Goal: Use online tool/utility: Use online tool/utility

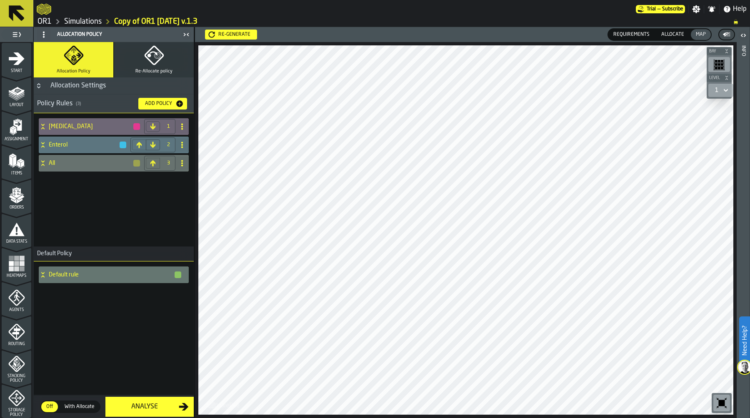
scroll to position [208, 0]
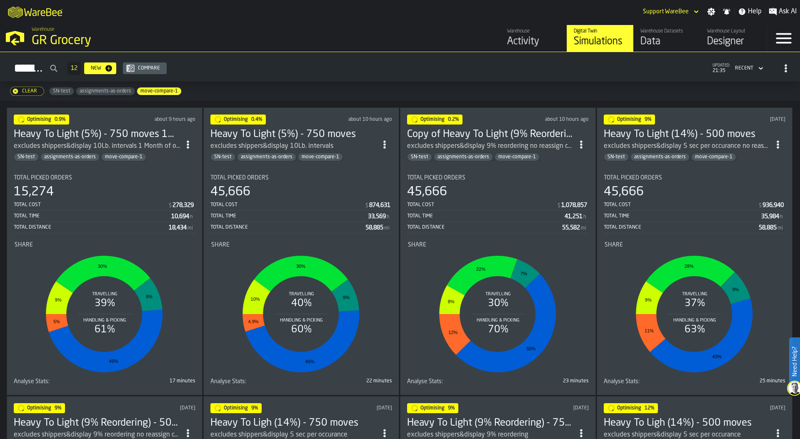
click at [778, 10] on span "Ask AI" at bounding box center [787, 12] width 18 height 10
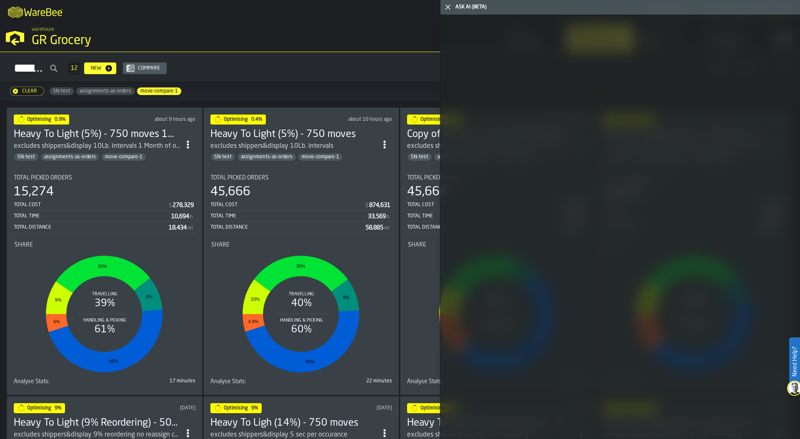
click at [643, 145] on div at bounding box center [619, 227] width 359 height 424
click at [449, 6] on icon "button-toggle-Close me" at bounding box center [448, 7] width 10 height 10
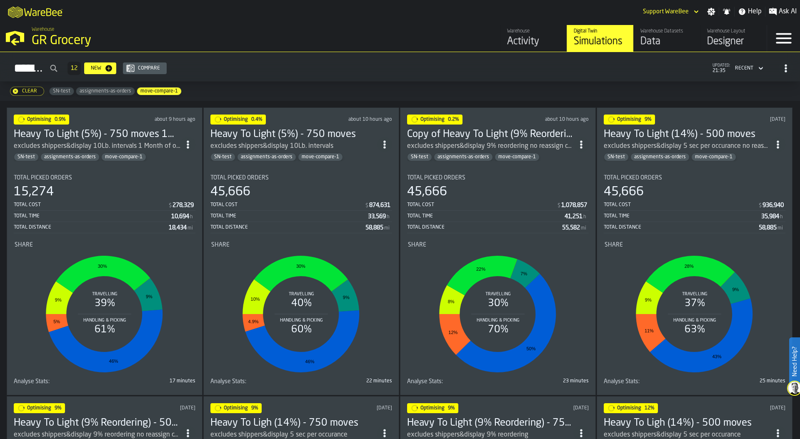
click at [535, 38] on div "Activity" at bounding box center [533, 41] width 53 height 13
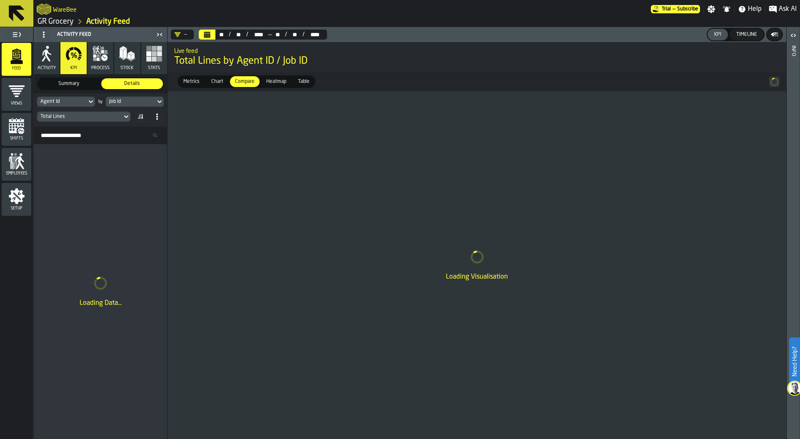
click at [785, 7] on span "Ask AI" at bounding box center [787, 9] width 18 height 10
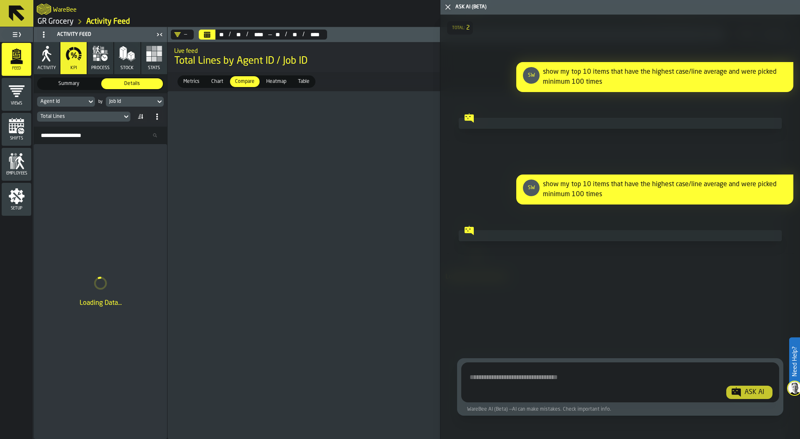
click at [598, 198] on div "show my top 10 items that have the highest case/line average and were picked mi…" at bounding box center [665, 189] width 244 height 20
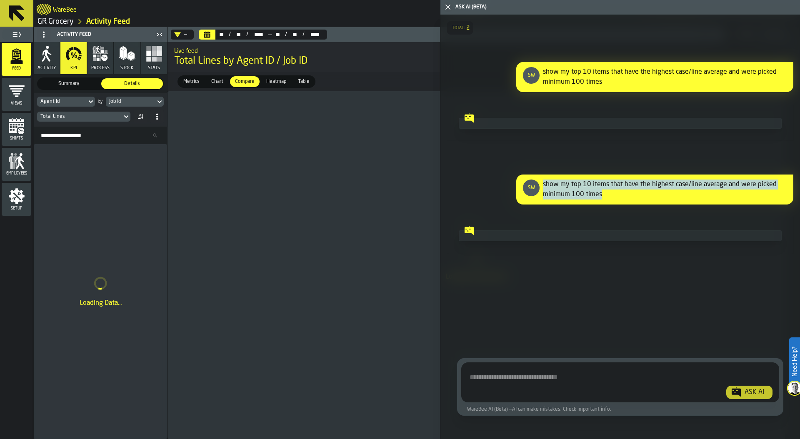
drag, startPoint x: 543, startPoint y: 182, endPoint x: 618, endPoint y: 194, distance: 76.2
click at [618, 194] on div "show my top 10 items that have the highest case/line average and were picked mi…" at bounding box center [665, 189] width 244 height 20
copy div "show my top 10 items that have the highest case/line average and were picked mi…"
click at [528, 376] on textarea "Ask AI about the warehouse Activity" at bounding box center [619, 384] width 311 height 30
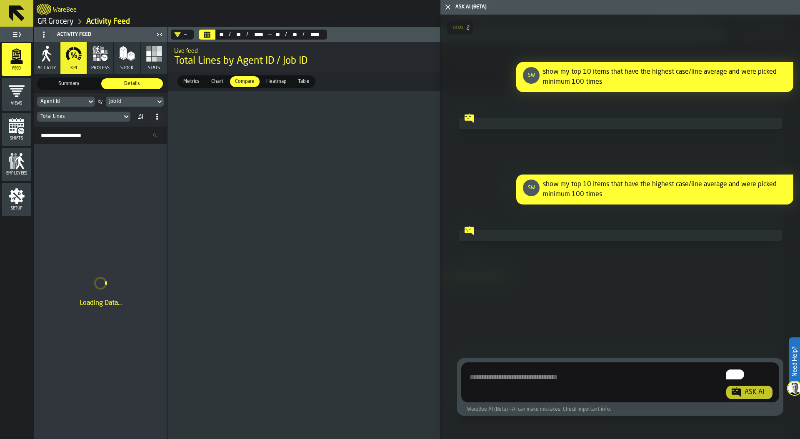
paste textarea "**********"
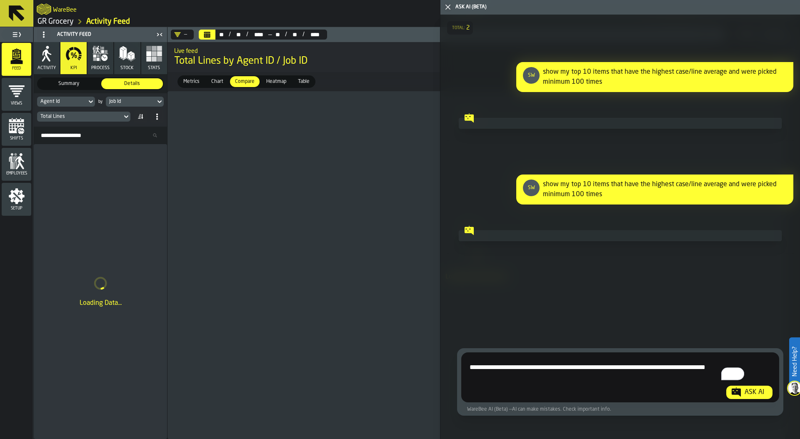
type textarea "**********"
click at [751, 393] on div "Ask AI" at bounding box center [754, 392] width 26 height 10
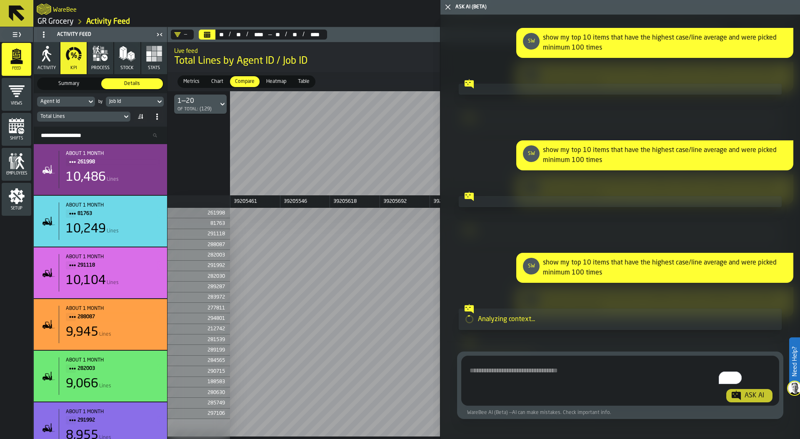
scroll to position [51, 0]
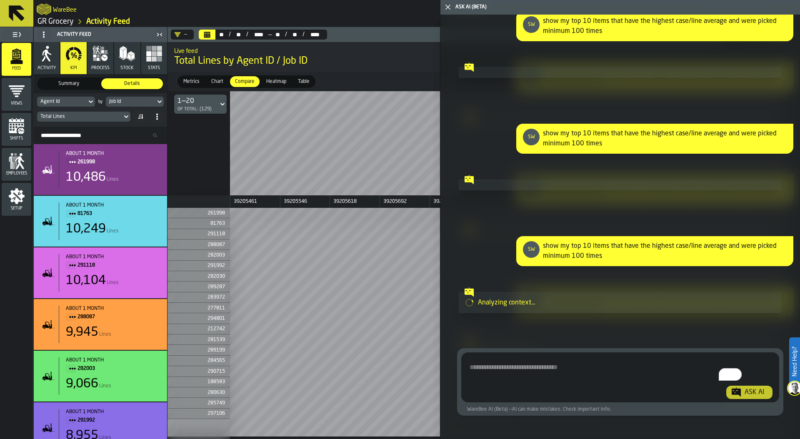
click at [447, 7] on polygon "button-toggle-Close me" at bounding box center [447, 7] width 5 height 5
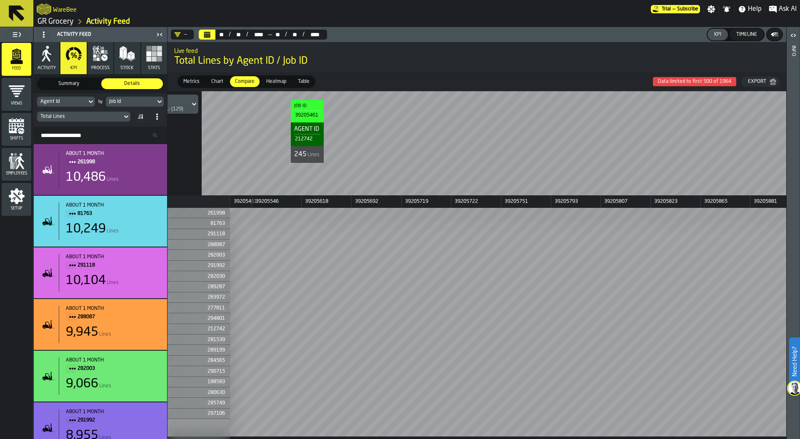
scroll to position [0, 0]
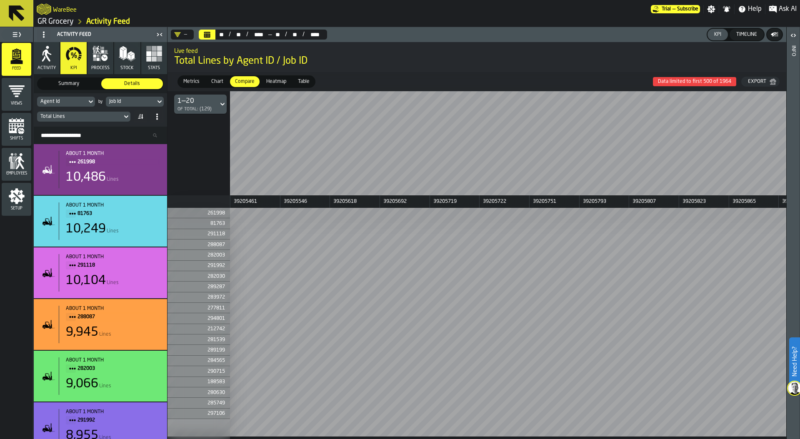
click at [772, 7] on icon "button-toggle-Ask AI" at bounding box center [772, 8] width 7 height 7
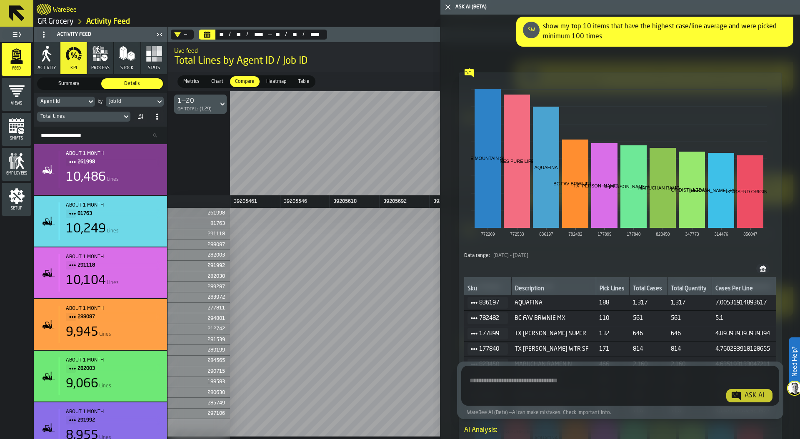
scroll to position [268, 0]
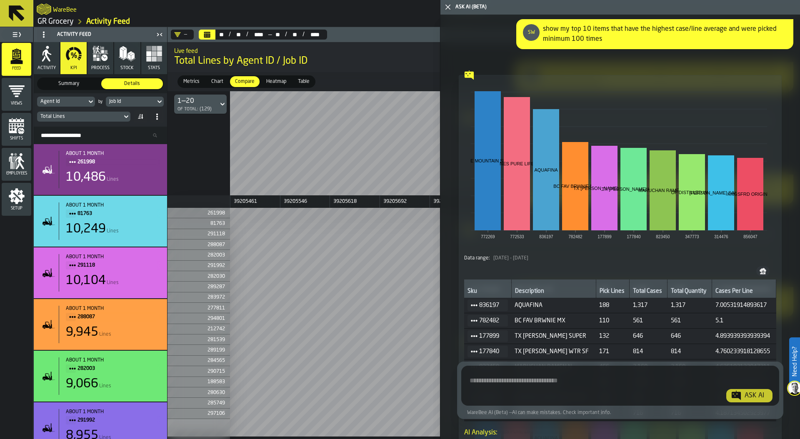
click at [471, 307] on icon at bounding box center [474, 305] width 7 height 7
click at [485, 316] on div "Events" at bounding box center [493, 316] width 43 height 5
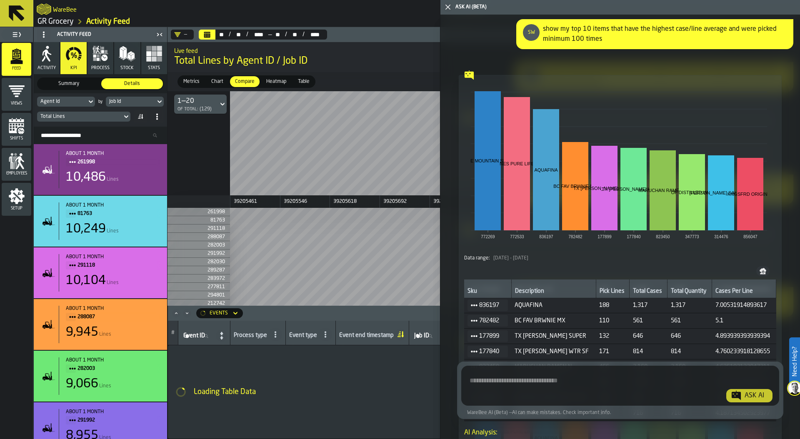
click at [762, 271] on icon "button-" at bounding box center [763, 272] width 2 height 2
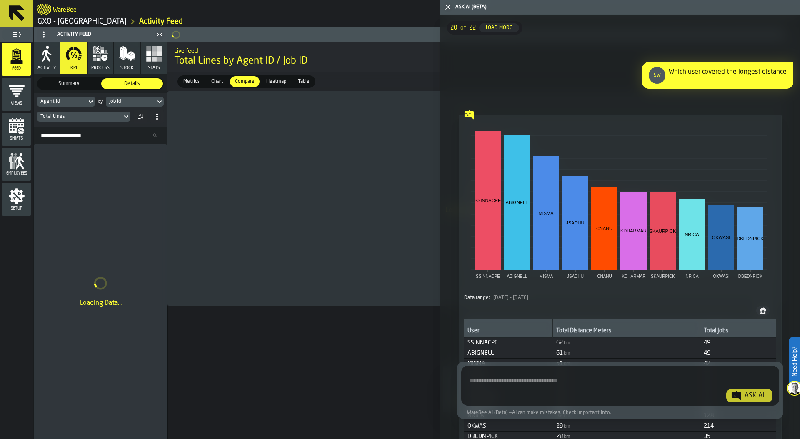
click at [449, 7] on icon "button-toggle-Close me" at bounding box center [448, 7] width 10 height 10
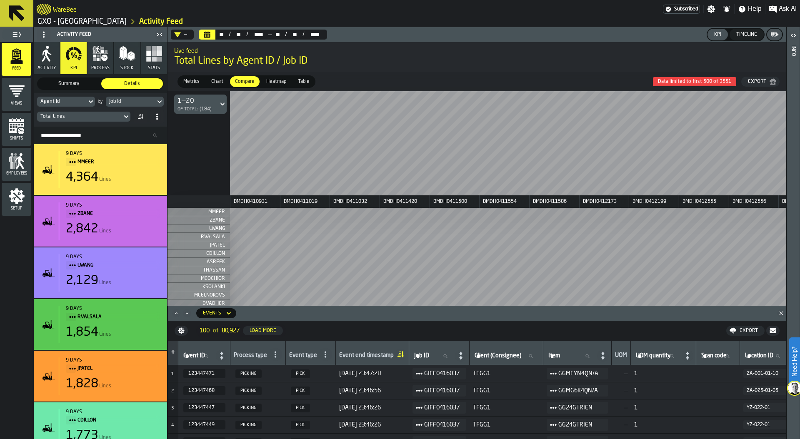
click at [145, 102] on div "Job Id" at bounding box center [130, 102] width 43 height 6
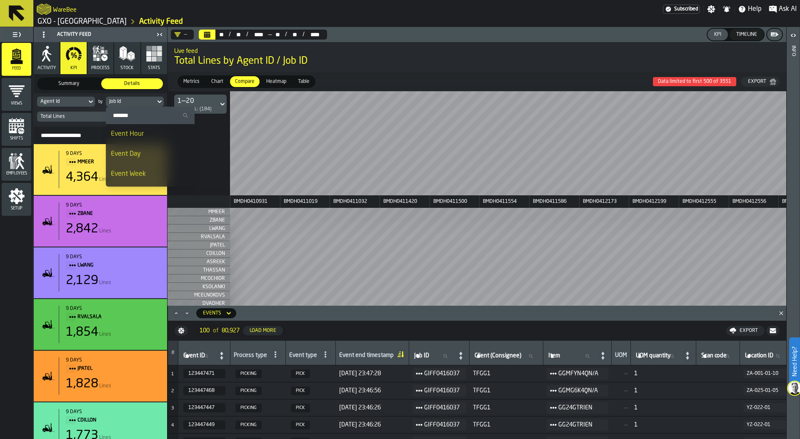
click at [149, 134] on div "Event Hour" at bounding box center [150, 134] width 79 height 10
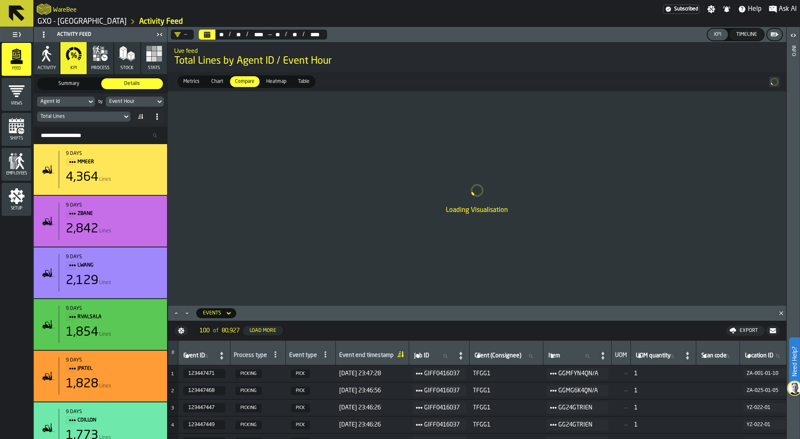
click at [70, 97] on div "Agent Id" at bounding box center [62, 101] width 50 height 9
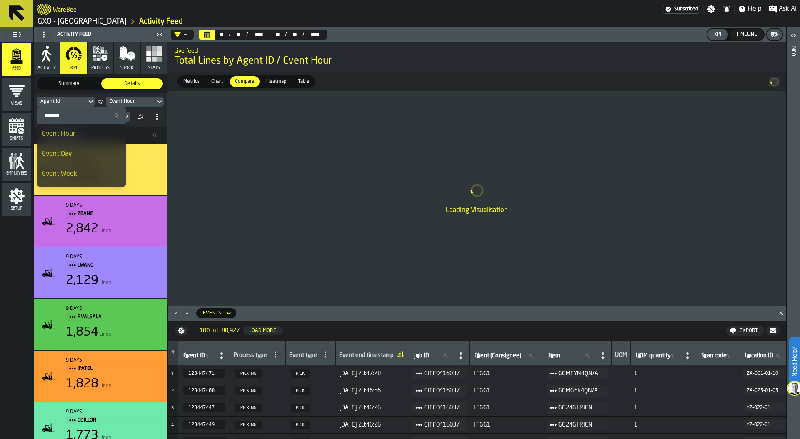
click at [72, 114] on input "Search" at bounding box center [81, 115] width 82 height 11
type input "*"
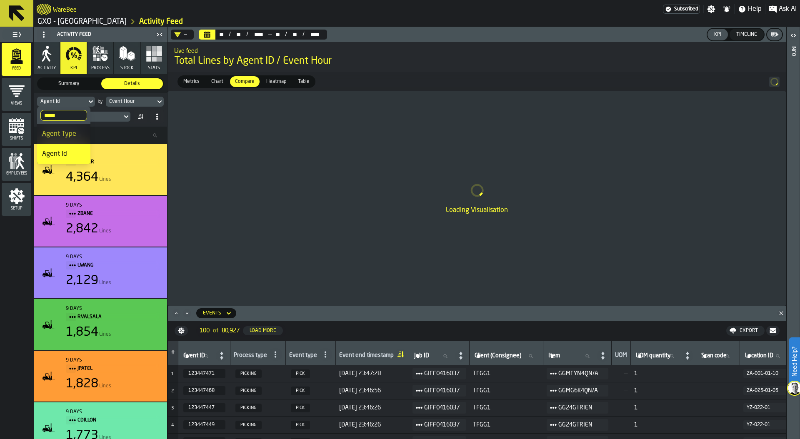
type input "*****"
click at [68, 134] on div "Agent Type" at bounding box center [63, 134] width 43 height 10
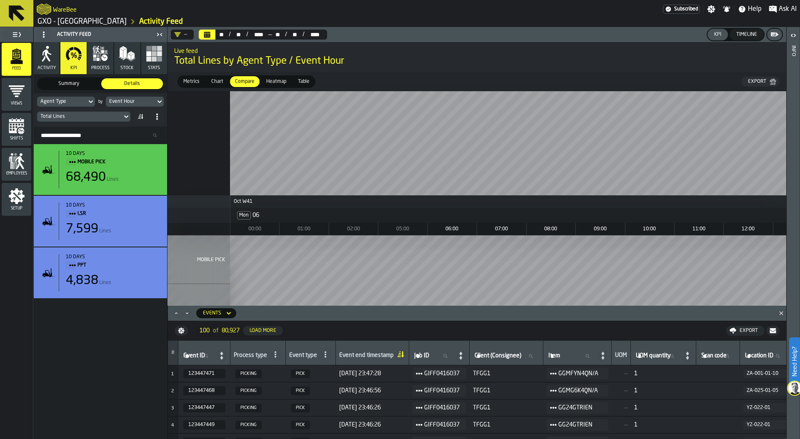
click at [781, 312] on icon "Close" at bounding box center [781, 313] width 8 height 8
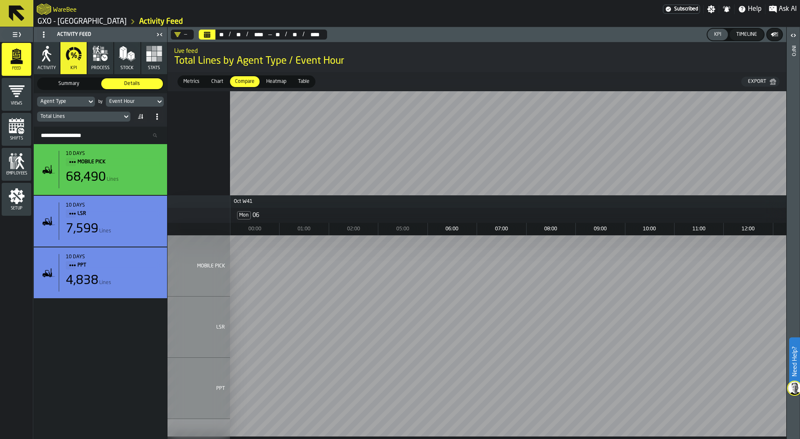
click at [185, 33] on div "—" at bounding box center [180, 34] width 13 height 7
click at [199, 70] on div "Mobile Area (Only)" at bounding box center [211, 70] width 70 height 10
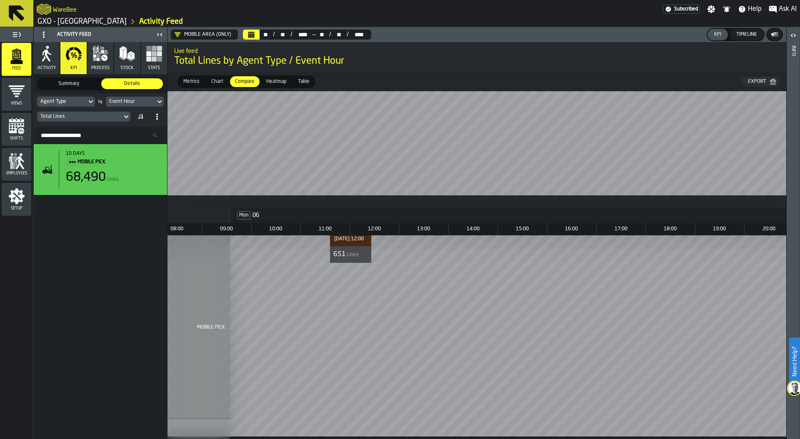
scroll to position [0, 325]
click at [90, 116] on div "Total Lines" at bounding box center [79, 117] width 78 height 6
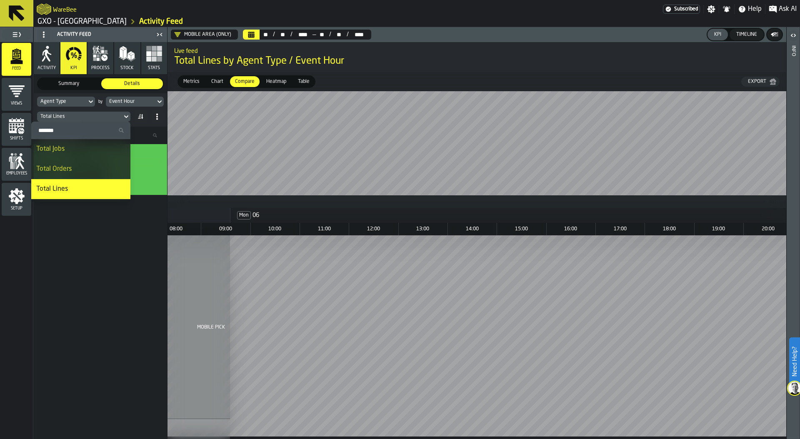
click at [75, 128] on input "Search" at bounding box center [81, 130] width 92 height 11
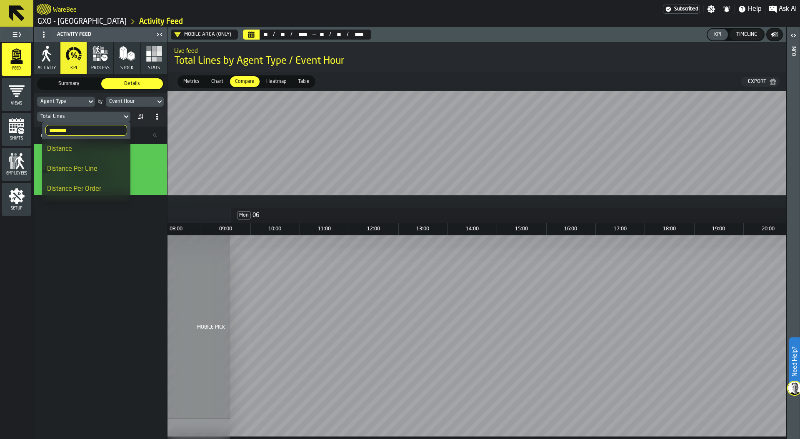
type input "********"
click at [94, 169] on div "Distance Per Line" at bounding box center [86, 169] width 78 height 10
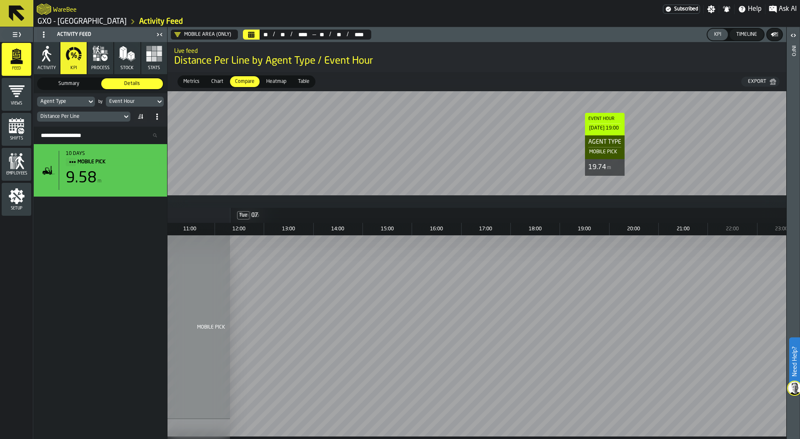
scroll to position [0, 1493]
click at [102, 116] on div "Distance Per Line" at bounding box center [79, 117] width 78 height 6
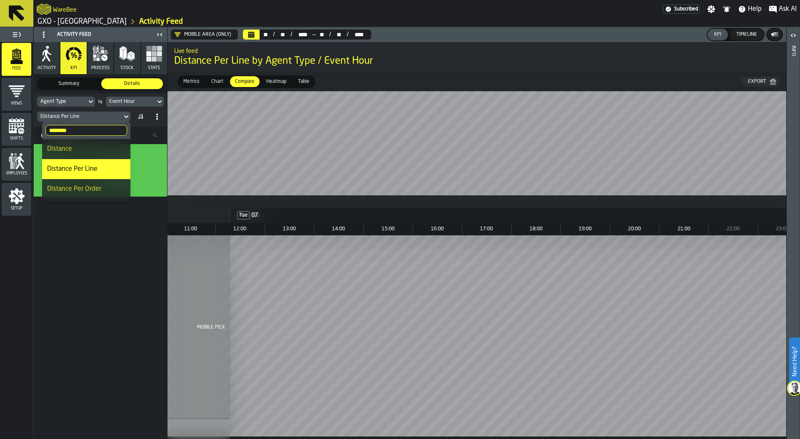
click at [84, 133] on input "********" at bounding box center [86, 130] width 82 height 11
drag, startPoint x: 84, startPoint y: 133, endPoint x: 6, endPoint y: 133, distance: 77.9
click at [5, 133] on body "Need Help? WareBee Subscribed Settings Notifications Help Ask AI GXO - Wellingb…" at bounding box center [400, 219] width 800 height 439
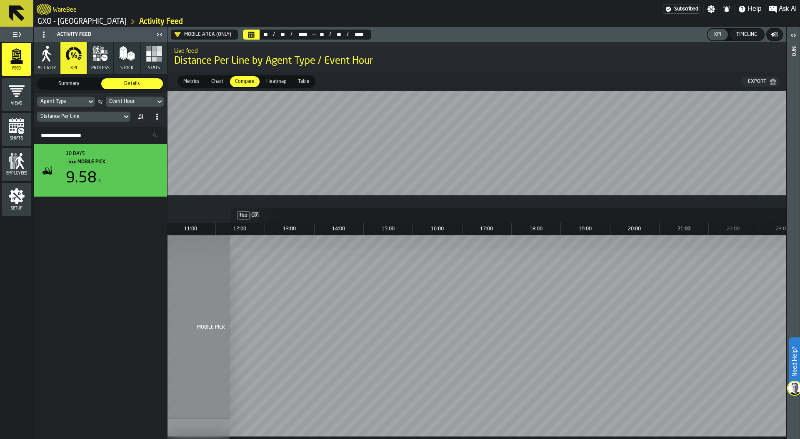
click at [82, 117] on div "Distance Per Line" at bounding box center [79, 117] width 78 height 6
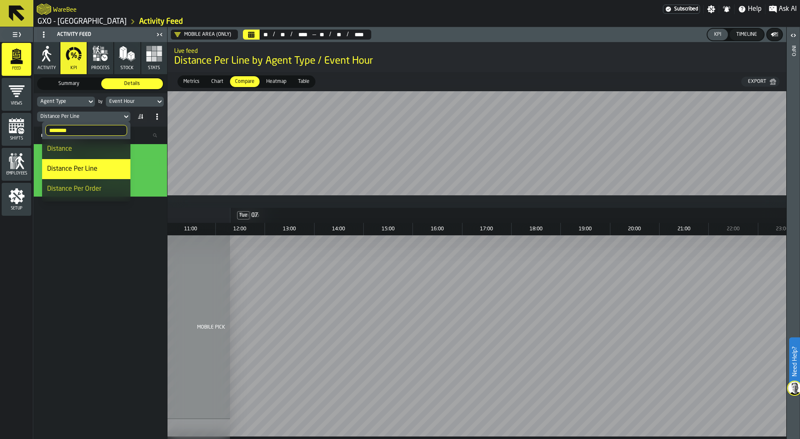
drag, startPoint x: 75, startPoint y: 132, endPoint x: 41, endPoint y: 131, distance: 34.2
click at [42, 131] on label "******** distance" at bounding box center [86, 130] width 88 height 17
click at [45, 131] on input "********" at bounding box center [86, 130] width 82 height 11
type input "*****"
click at [76, 151] on div "Total Lines" at bounding box center [87, 149] width 75 height 10
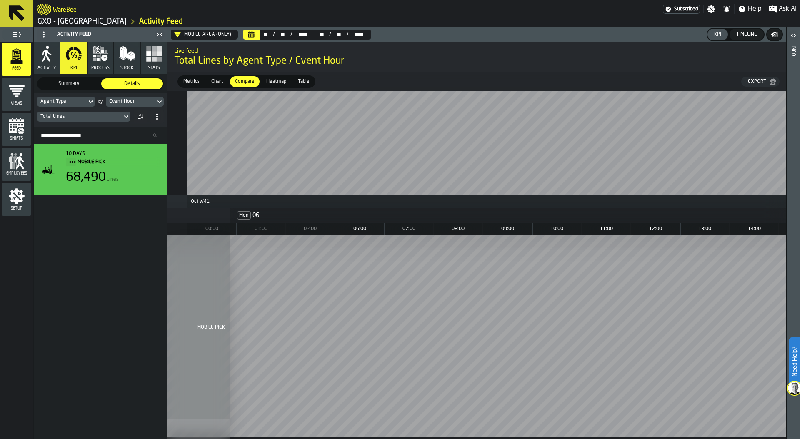
scroll to position [0, 40]
click at [80, 263] on div "10 days MOBILE PICK 68,490 Lines" at bounding box center [100, 291] width 133 height 295
click at [100, 115] on div "Total Lines" at bounding box center [79, 117] width 78 height 6
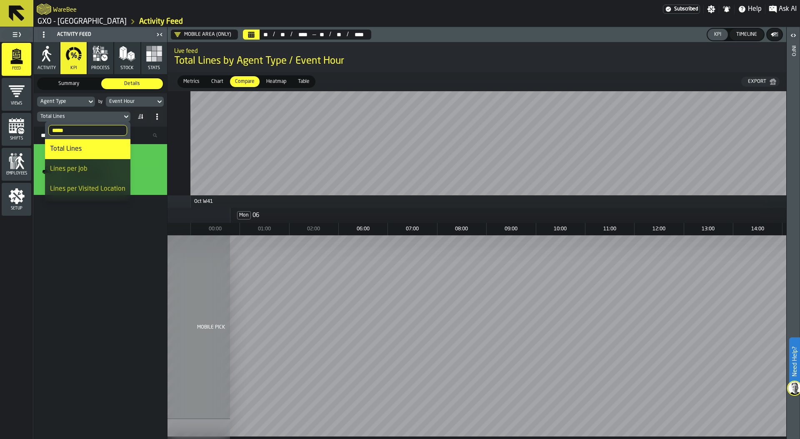
drag, startPoint x: 80, startPoint y: 130, endPoint x: 17, endPoint y: 131, distance: 62.1
click at [17, 130] on body "Need Help? WareBee Subscribed Settings Notifications Help Ask AI GXO - Wellingb…" at bounding box center [400, 219] width 800 height 439
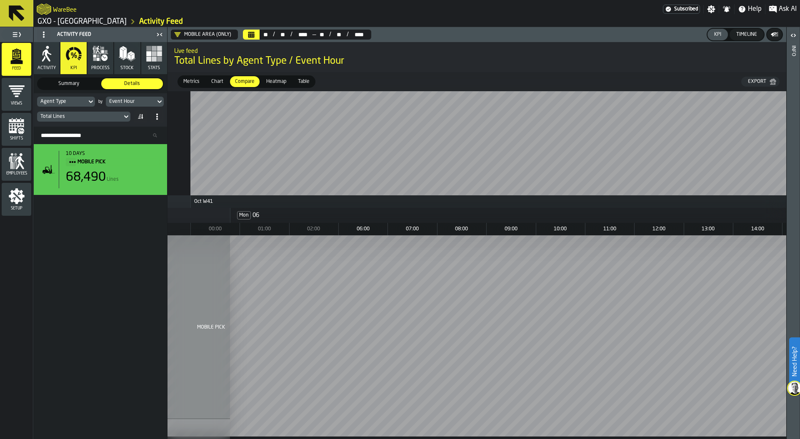
click at [86, 117] on div "Total Lines" at bounding box center [79, 117] width 78 height 6
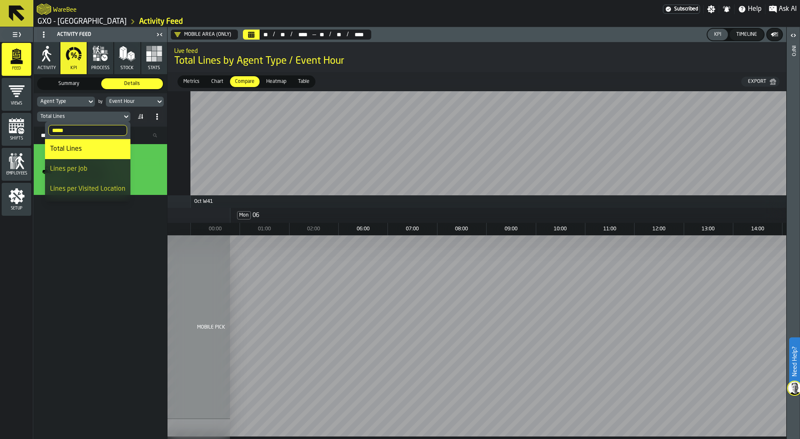
drag, startPoint x: 74, startPoint y: 128, endPoint x: 42, endPoint y: 129, distance: 32.1
click at [41, 128] on body "Need Help? WareBee Subscribed Settings Notifications Help Ask AI GXO - Wellingb…" at bounding box center [400, 219] width 800 height 439
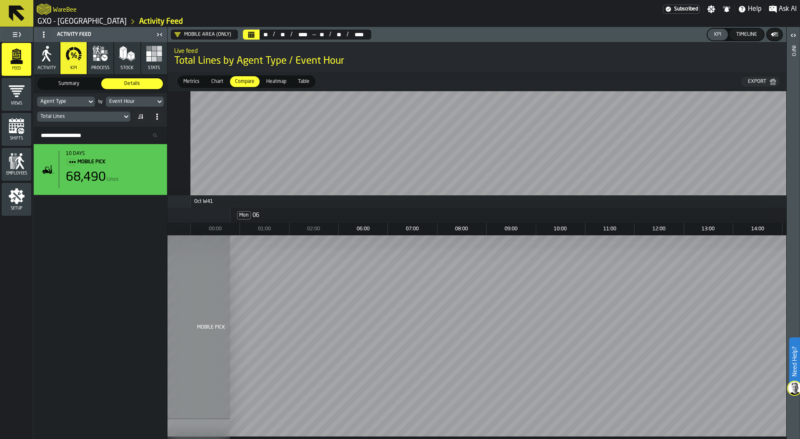
click at [57, 113] on div "Total Lines" at bounding box center [79, 116] width 85 height 9
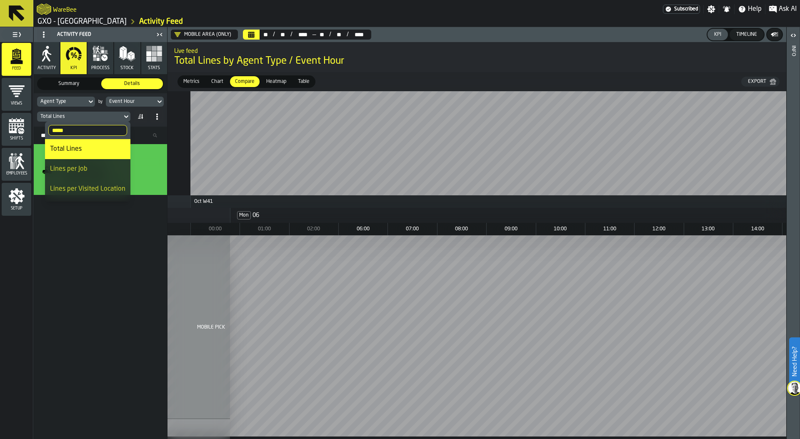
click at [60, 130] on input "*****" at bounding box center [87, 130] width 79 height 11
type input "********"
click at [101, 149] on div "Unique Locations Count" at bounding box center [82, 149] width 87 height 10
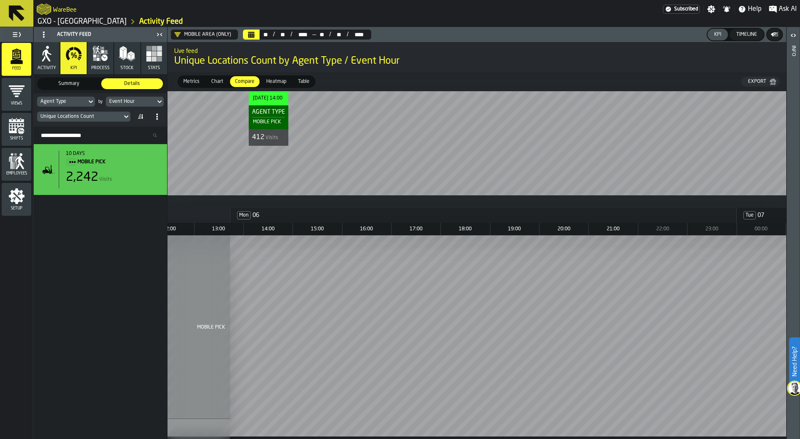
scroll to position [0, 586]
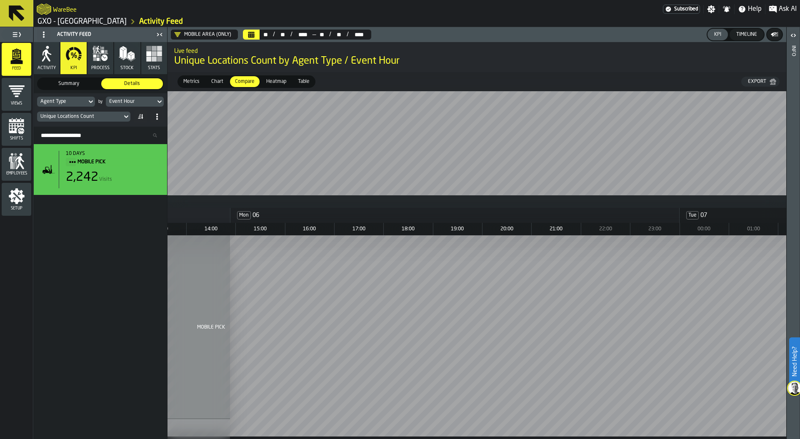
click at [85, 114] on div "Unique Locations Count" at bounding box center [79, 117] width 78 height 6
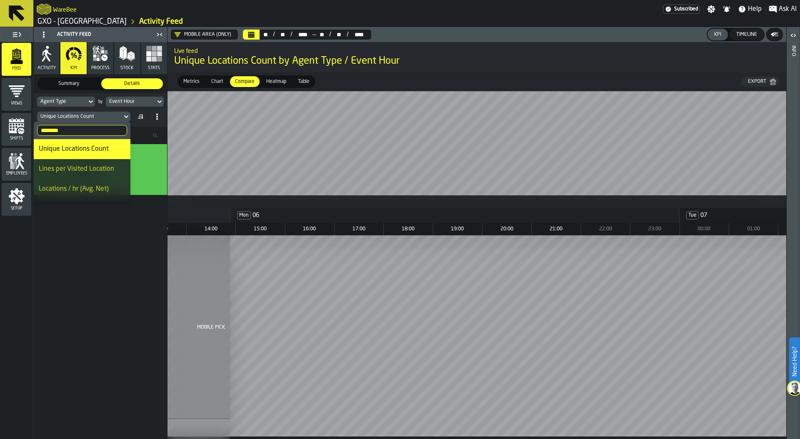
click at [72, 188] on div "Locations / hr (Avg. Net)" at bounding box center [82, 189] width 87 height 10
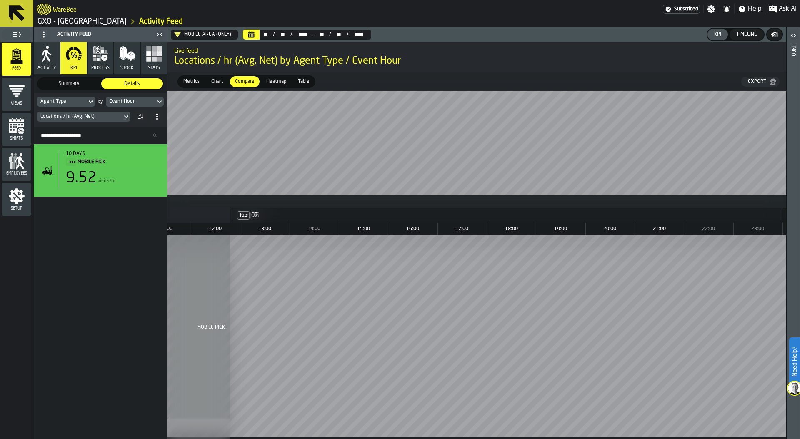
scroll to position [0, 1518]
click at [220, 83] on span "Chart" at bounding box center [217, 81] width 19 height 7
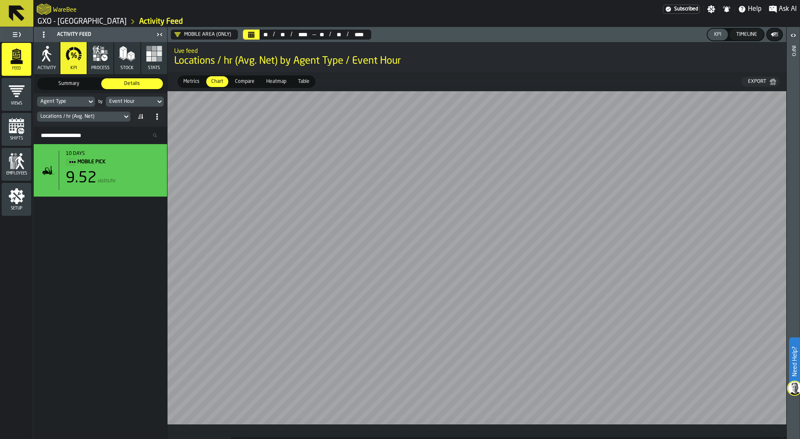
click at [274, 82] on span "Heatmap" at bounding box center [276, 81] width 27 height 7
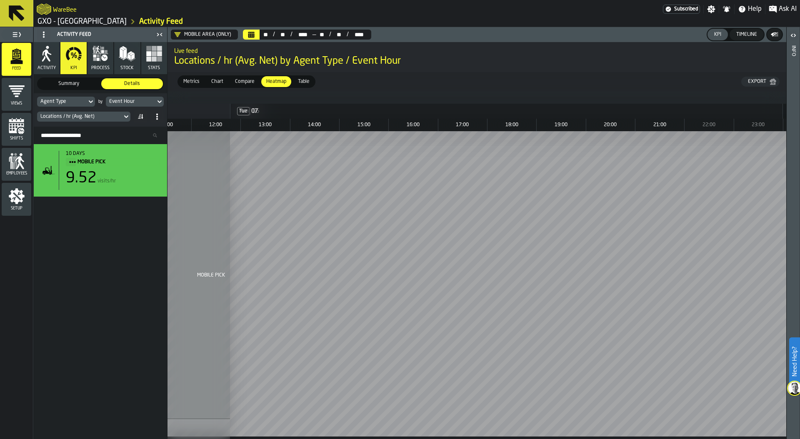
click at [215, 82] on span "Chart" at bounding box center [217, 81] width 19 height 7
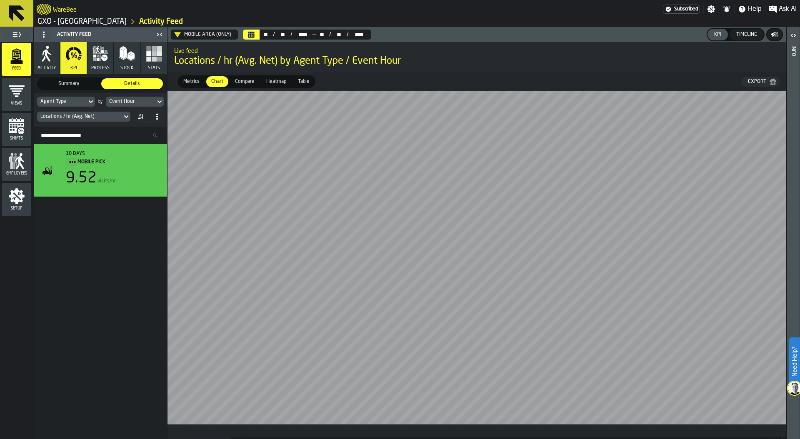
click at [304, 83] on span "Table" at bounding box center [303, 81] width 18 height 7
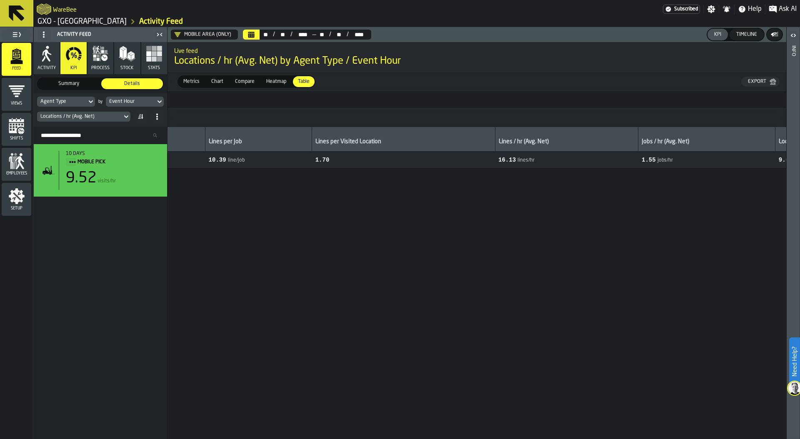
click at [220, 83] on span "Chart" at bounding box center [217, 81] width 19 height 7
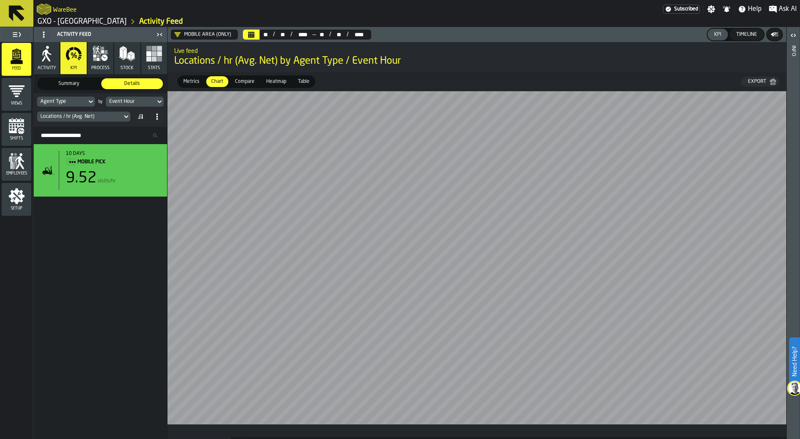
click at [280, 80] on span "Heatmap" at bounding box center [276, 81] width 27 height 7
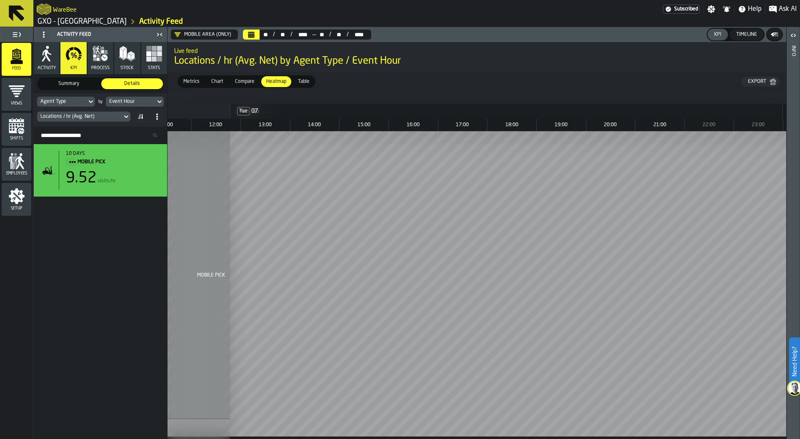
click at [244, 80] on span "Compare" at bounding box center [245, 81] width 26 height 7
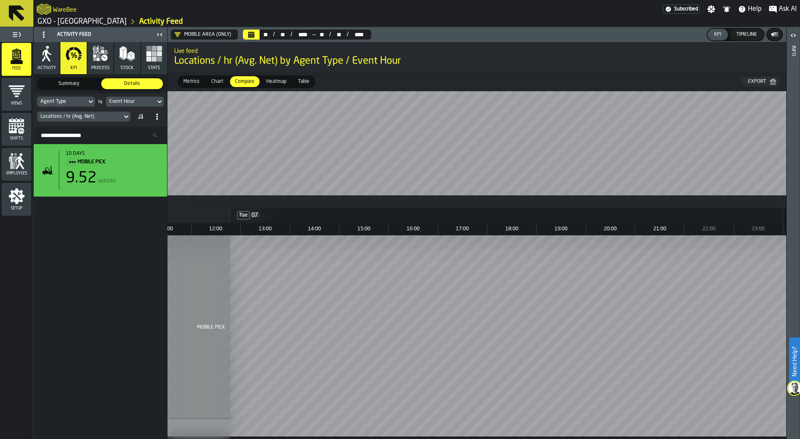
click at [272, 80] on span "Heatmap" at bounding box center [276, 81] width 27 height 7
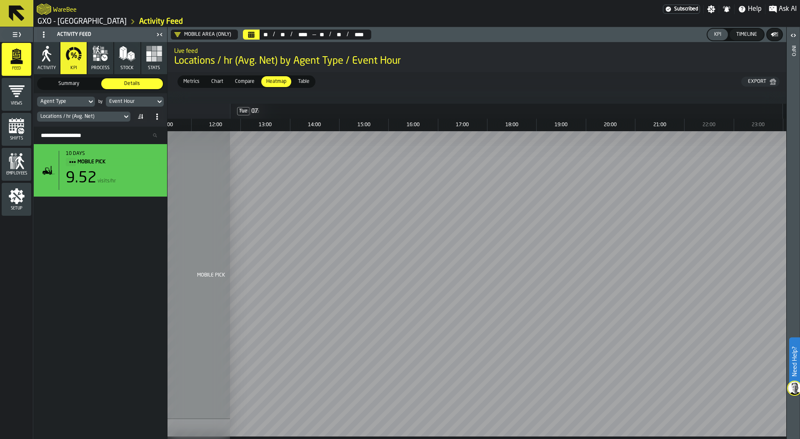
click at [191, 80] on span "Metrics" at bounding box center [191, 81] width 23 height 7
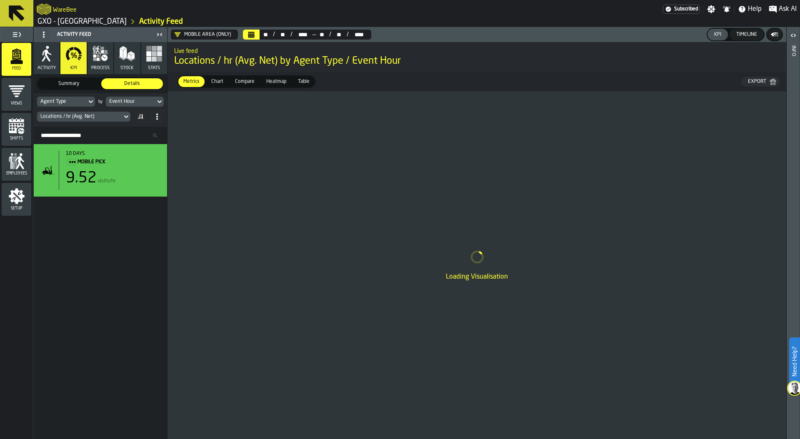
click at [217, 80] on span "Chart" at bounding box center [217, 81] width 19 height 7
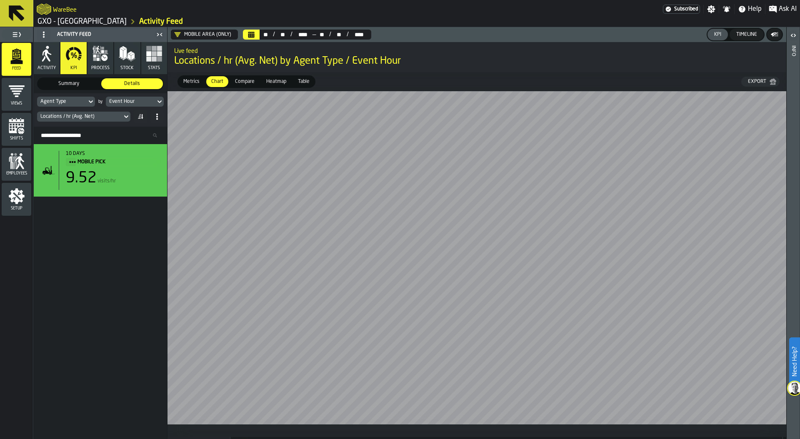
click at [243, 81] on span "Compare" at bounding box center [245, 81] width 26 height 7
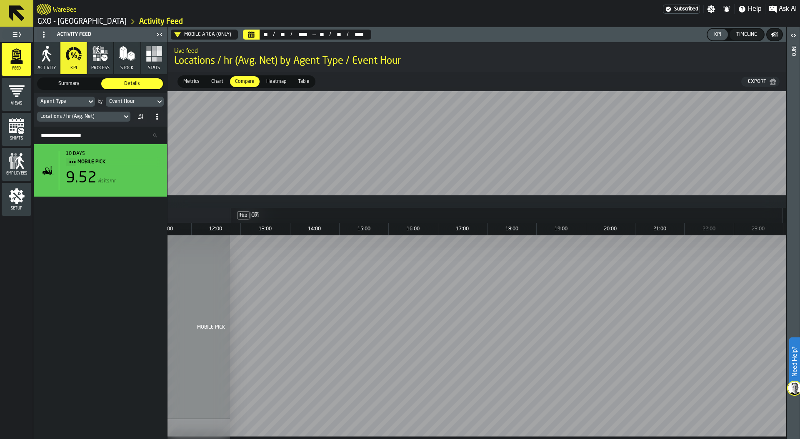
click at [105, 117] on div "Locations / hr (Avg. Net)" at bounding box center [79, 117] width 78 height 6
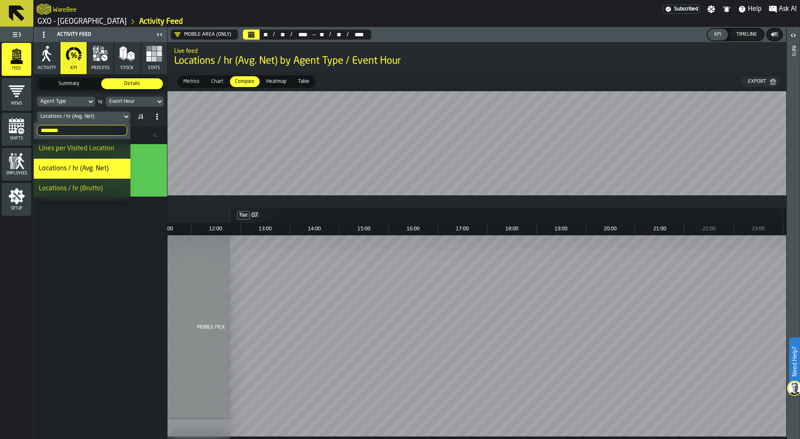
scroll to position [26, 0]
click at [99, 181] on div "Locations / hr (Brutto)" at bounding box center [82, 183] width 87 height 10
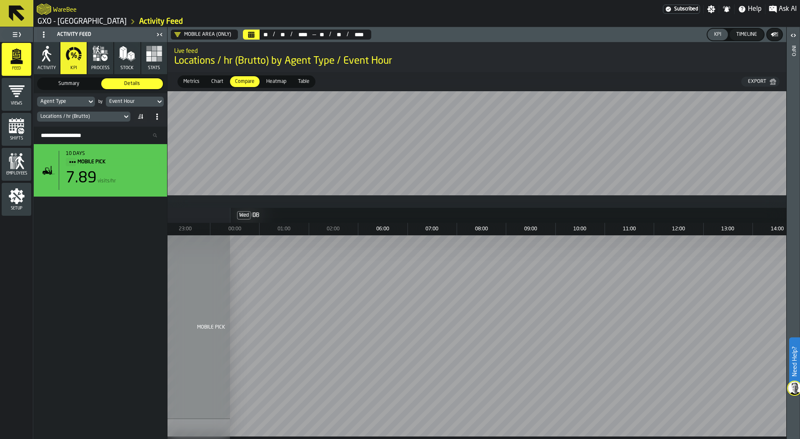
scroll to position [0, 2069]
click at [145, 101] on div "Event Hour" at bounding box center [130, 102] width 43 height 6
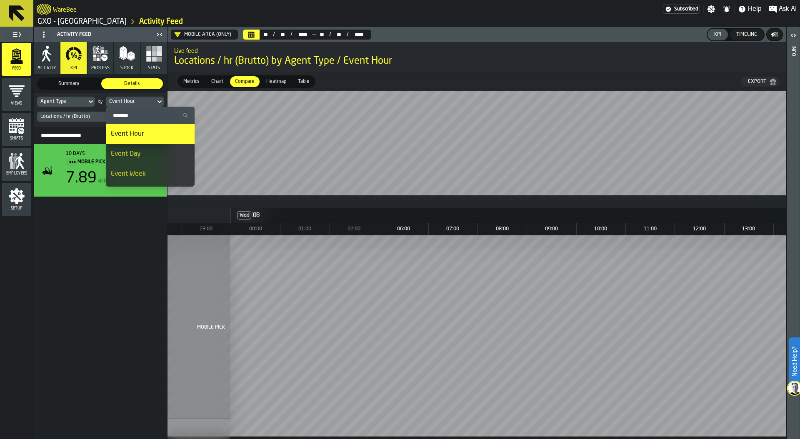
click at [145, 153] on div "Event Day" at bounding box center [150, 154] width 79 height 10
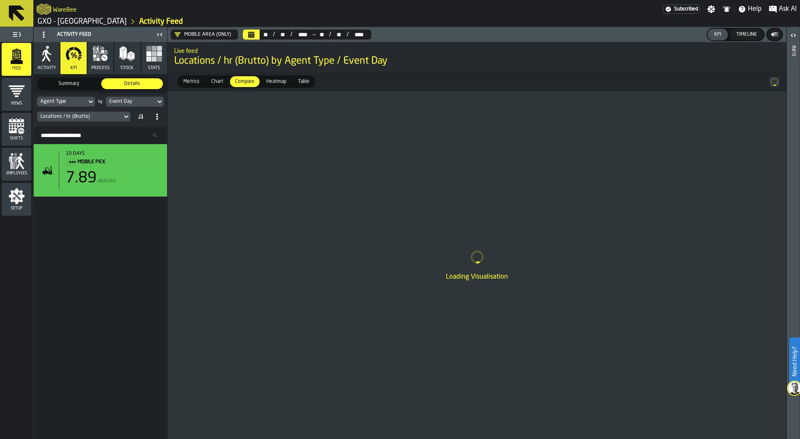
scroll to position [0, 0]
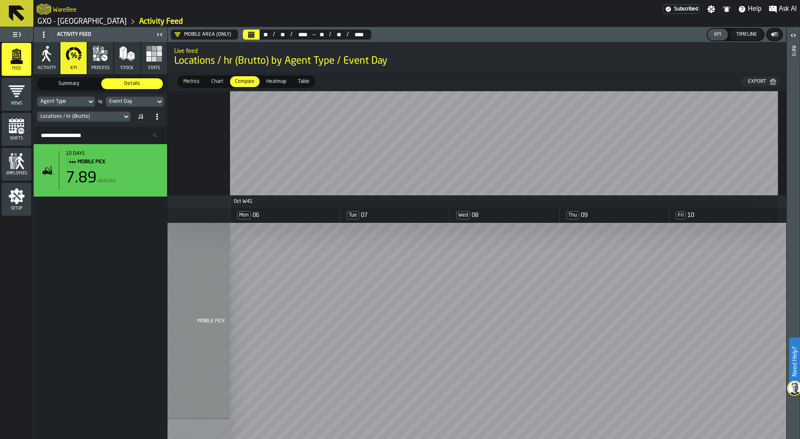
click at [127, 100] on div "Event Day" at bounding box center [130, 102] width 43 height 6
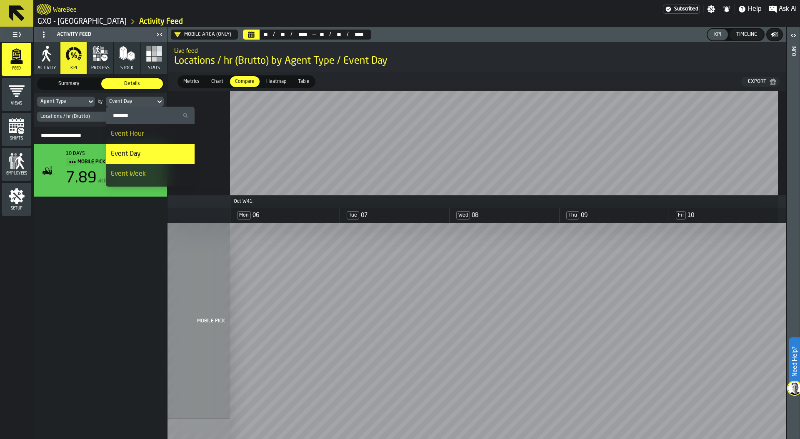
click at [143, 135] on div "Event Hour" at bounding box center [150, 134] width 79 height 10
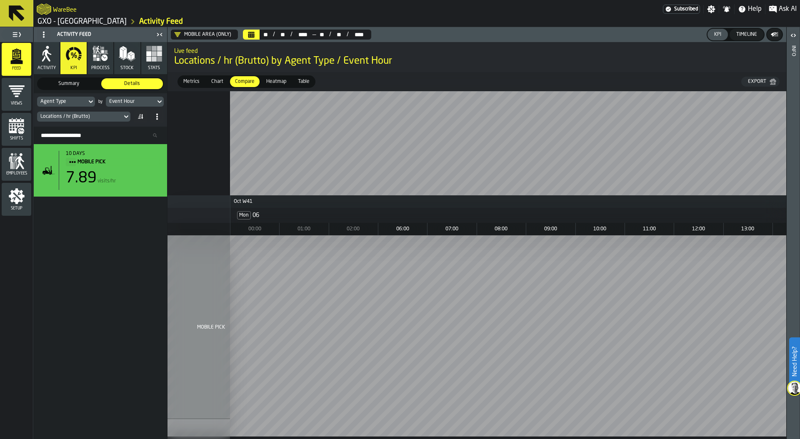
click at [141, 99] on div "Event Hour" at bounding box center [130, 102] width 43 height 6
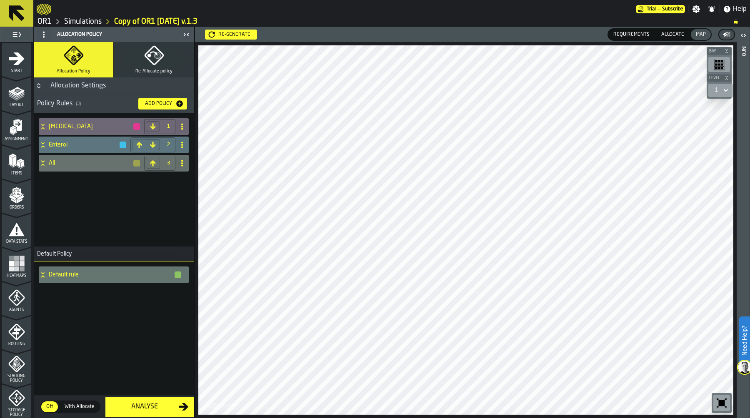
scroll to position [208, 0]
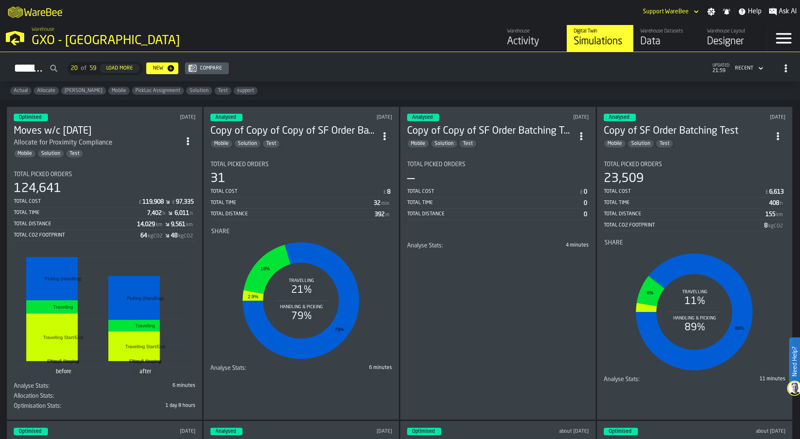
click at [72, 37] on div "GXO - [GEOGRAPHIC_DATA]" at bounding box center [144, 40] width 225 height 15
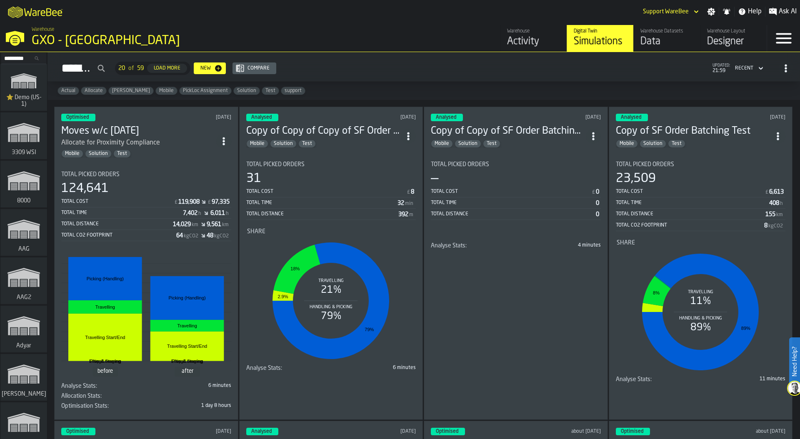
click at [34, 75] on icon "link-to-/wh/i/103622fe-4b04-4da1-b95f-2619b9c959cc/simulations" at bounding box center [24, 80] width 40 height 27
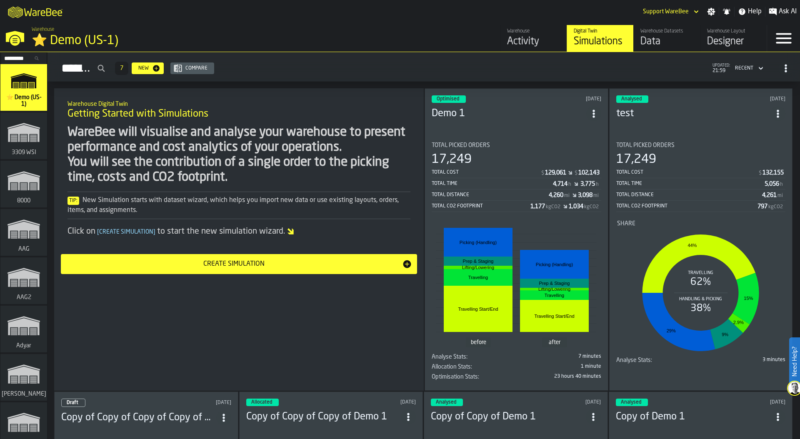
click at [519, 181] on div "Total Time" at bounding box center [491, 184] width 121 height 6
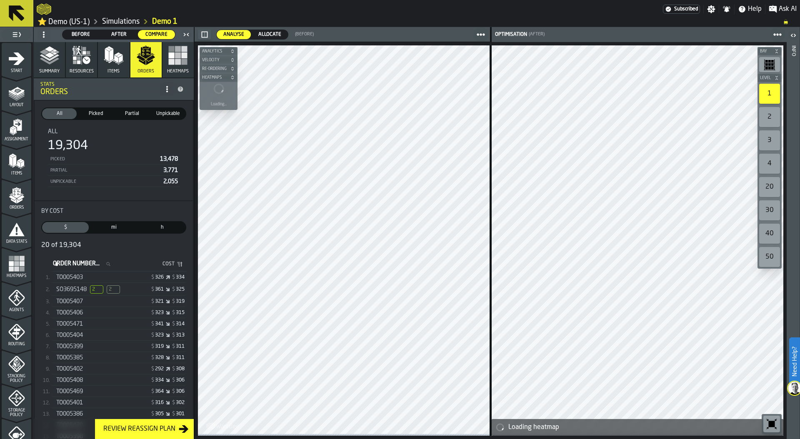
click at [51, 73] on span "Summary" at bounding box center [49, 71] width 20 height 5
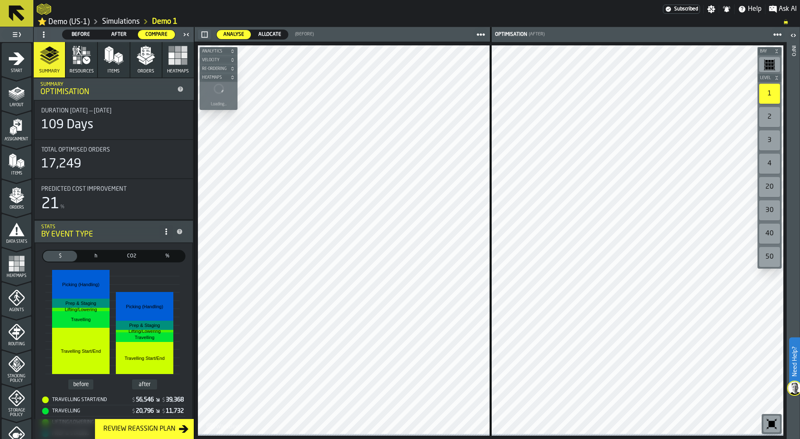
click at [175, 63] on rect "button" at bounding box center [178, 62] width 6 height 6
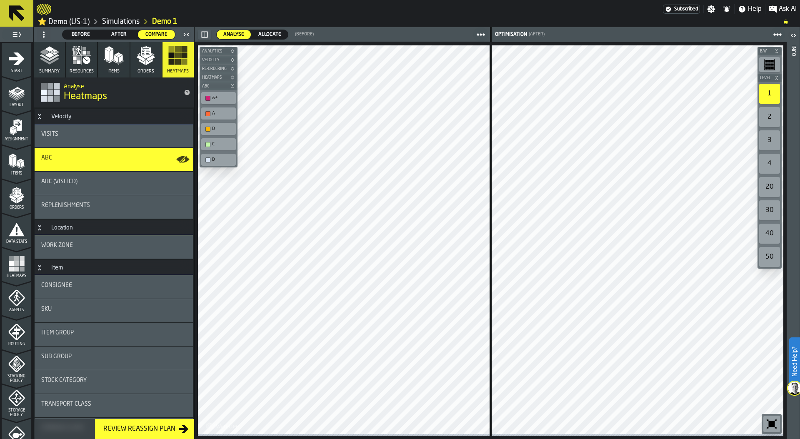
click at [314, 13] on div at bounding box center [350, 9] width 626 height 15
click at [44, 62] on polyline "button" at bounding box center [50, 60] width 20 height 7
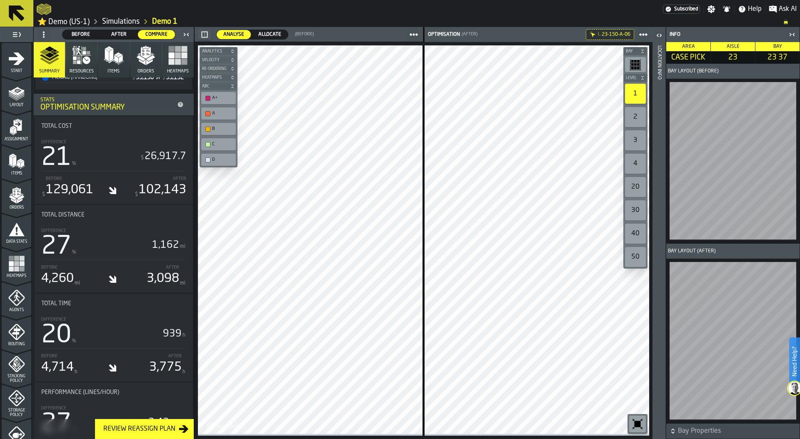
scroll to position [324, 0]
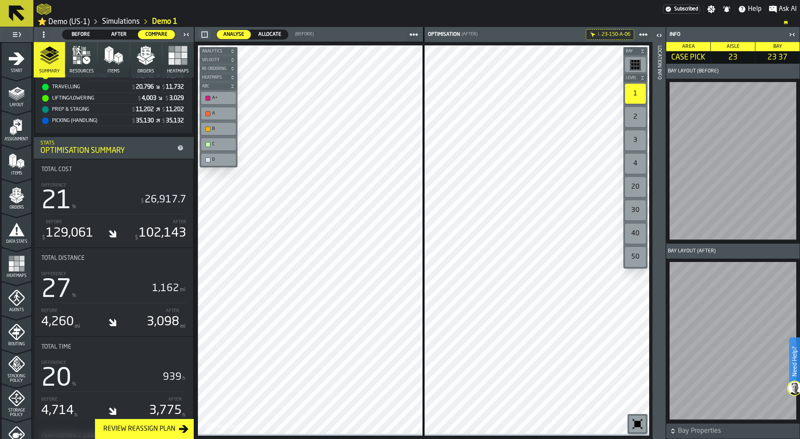
click at [84, 69] on button "Resources" at bounding box center [81, 59] width 31 height 35
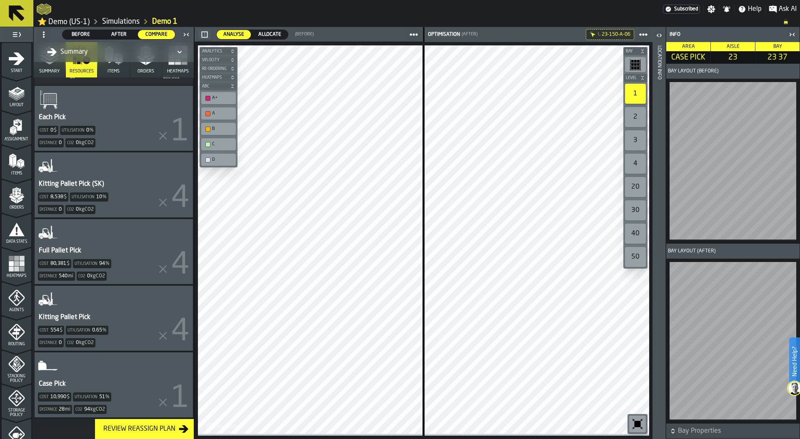
scroll to position [300, 0]
click at [115, 70] on span "Items" at bounding box center [113, 71] width 12 height 5
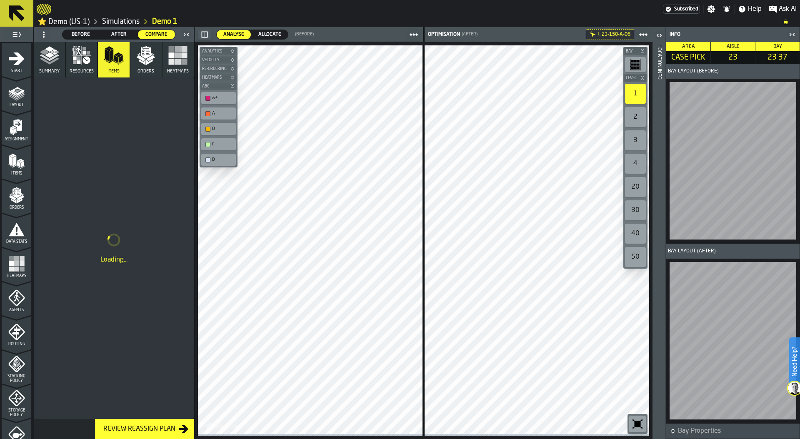
scroll to position [0, 0]
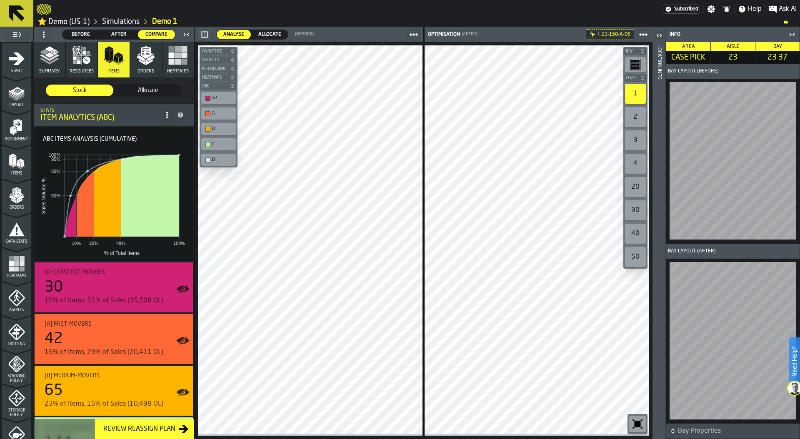
click at [145, 70] on span "Orders" at bounding box center [145, 71] width 17 height 5
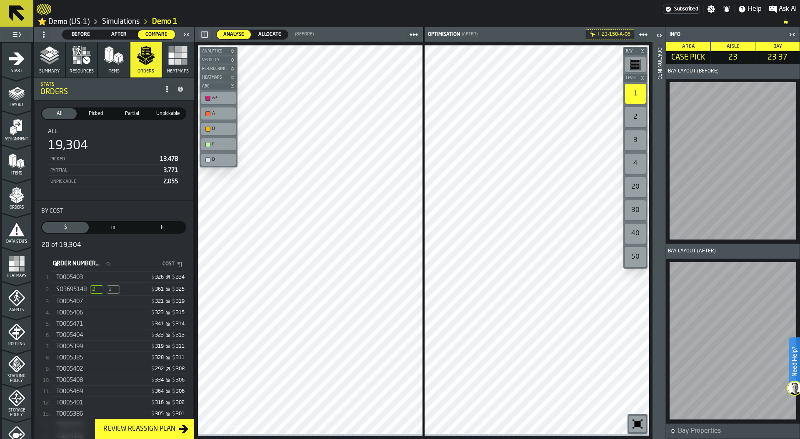
click at [125, 292] on div "$ 361 $ 325" at bounding box center [153, 290] width 61 height 6
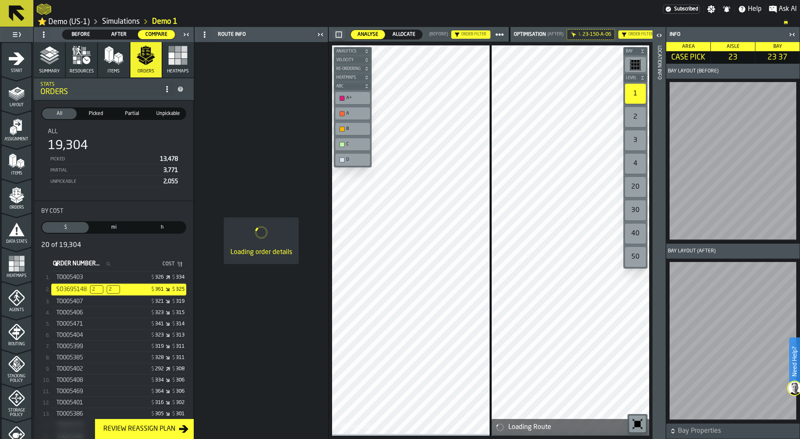
click at [791, 34] on icon "button-toggle-Close me" at bounding box center [792, 35] width 10 height 10
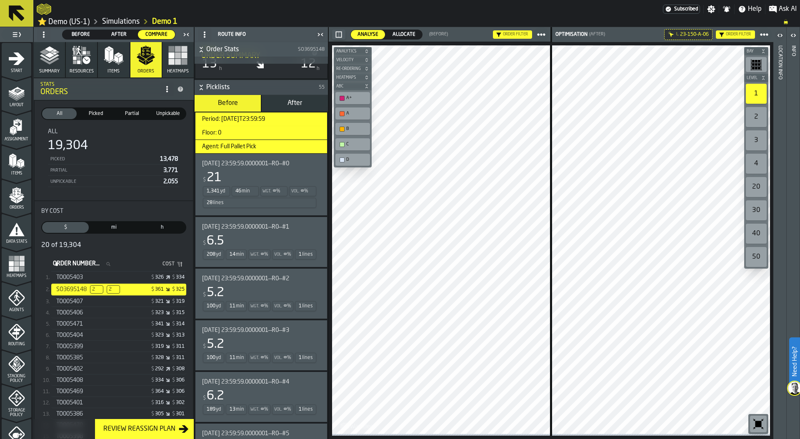
scroll to position [391, 0]
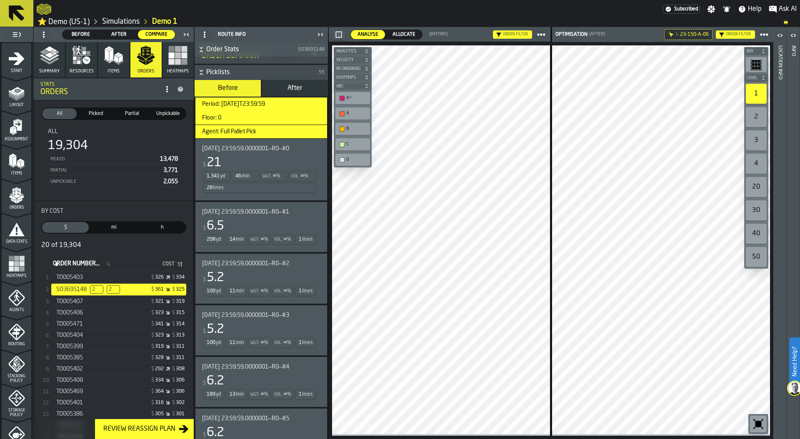
click at [280, 180] on div "Wgt. ∞ %" at bounding box center [273, 176] width 27 height 10
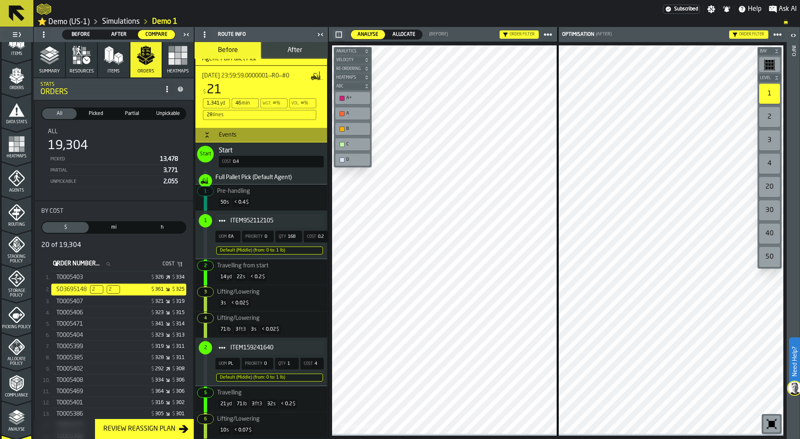
scroll to position [220, 0]
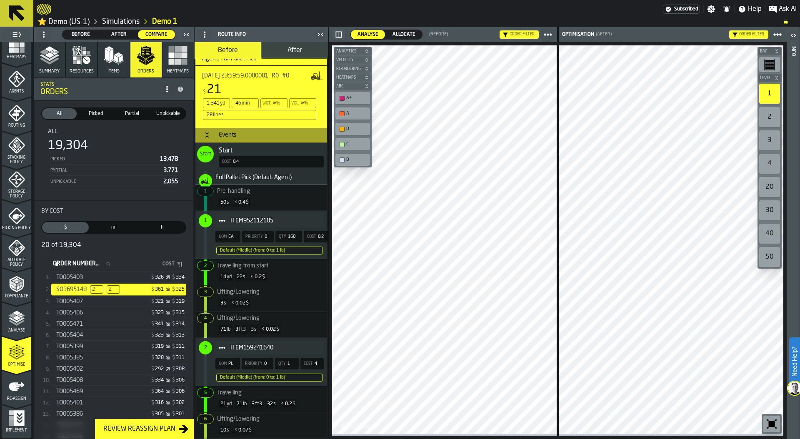
click at [15, 391] on icon "menu Re-assign" at bounding box center [16, 386] width 17 height 17
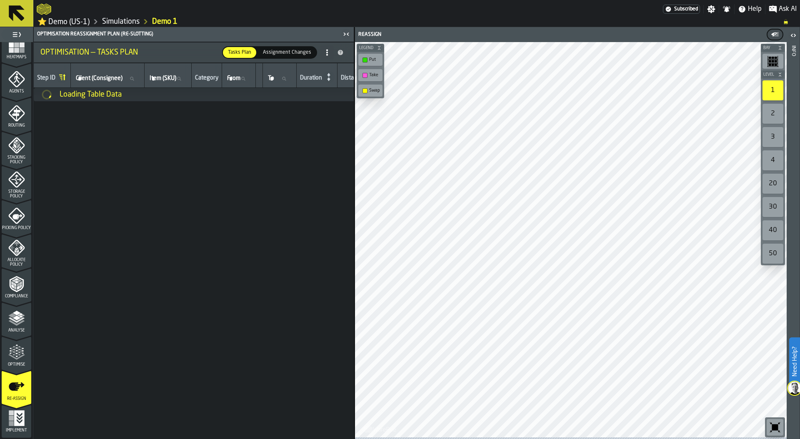
click at [117, 20] on link "Simulations" at bounding box center [120, 21] width 37 height 9
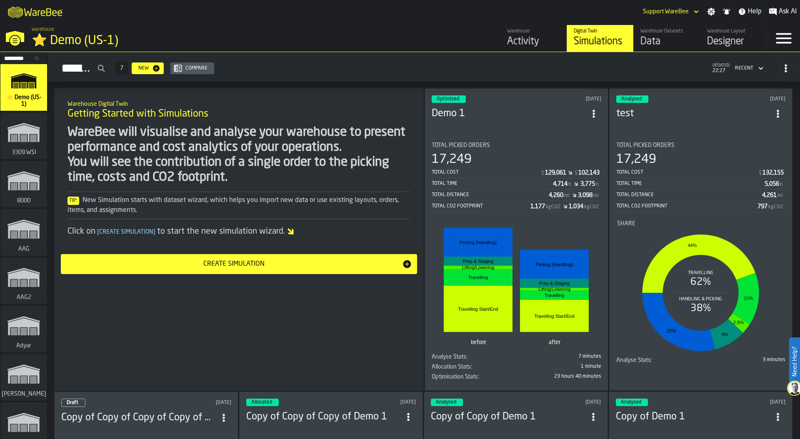
click at [538, 42] on div "Activity" at bounding box center [533, 41] width 53 height 13
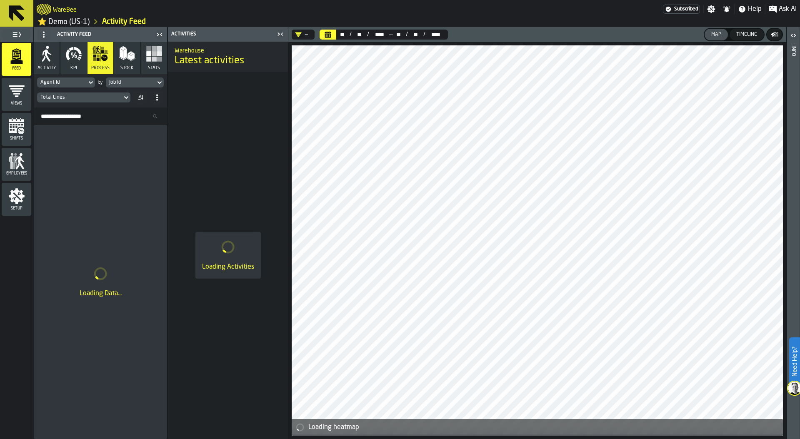
click at [783, 8] on span "Ask AI" at bounding box center [787, 9] width 18 height 10
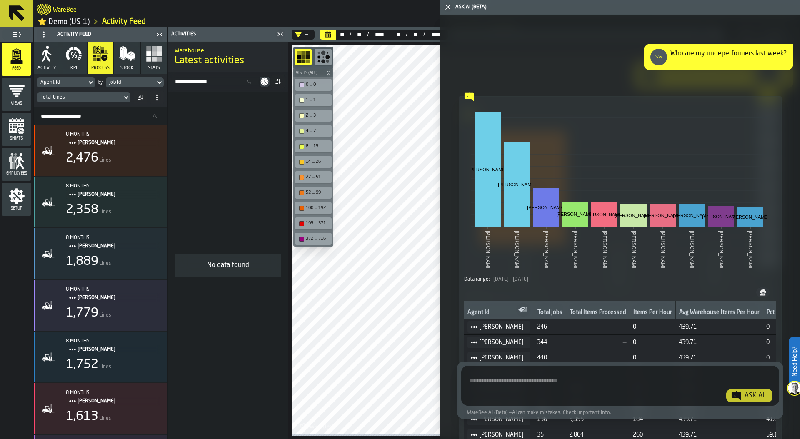
scroll to position [2864, 0]
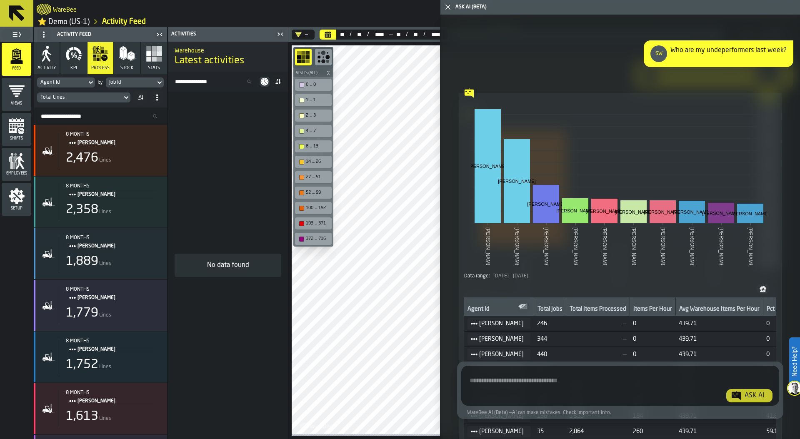
click at [447, 7] on icon "button-toggle-Close me" at bounding box center [448, 7] width 10 height 10
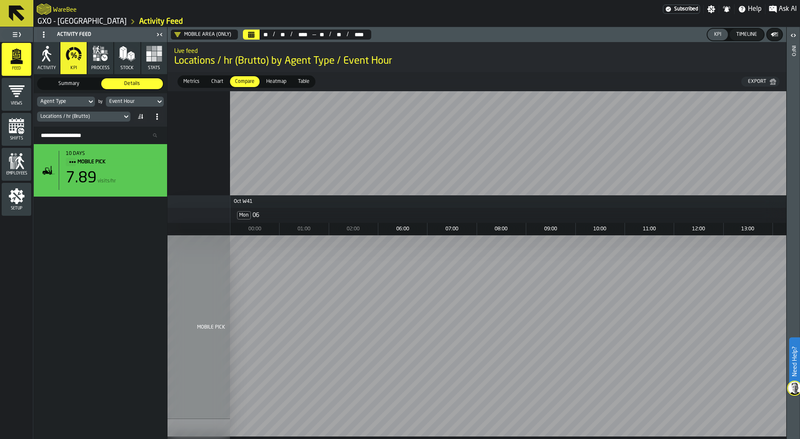
click at [103, 302] on div "10 days MOBILE PICK 7.89 visits/hr" at bounding box center [100, 291] width 133 height 295
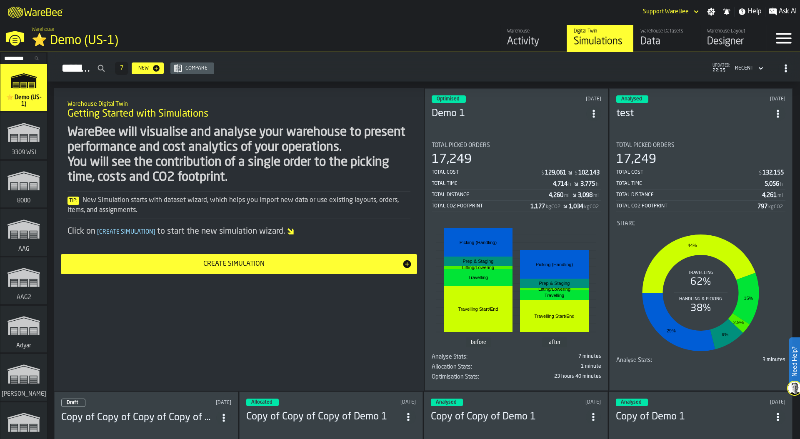
click at [476, 8] on div "M A K I N G W A R E H O U S E S M O R E EF F I C I E N T Support WareBee Settin…" at bounding box center [400, 11] width 800 height 23
click at [463, 67] on div "Simulations 7 New Compare updated: 22:35 Recent" at bounding box center [423, 68] width 739 height 19
click at [13, 60] on input "Search..." at bounding box center [23, 58] width 43 height 9
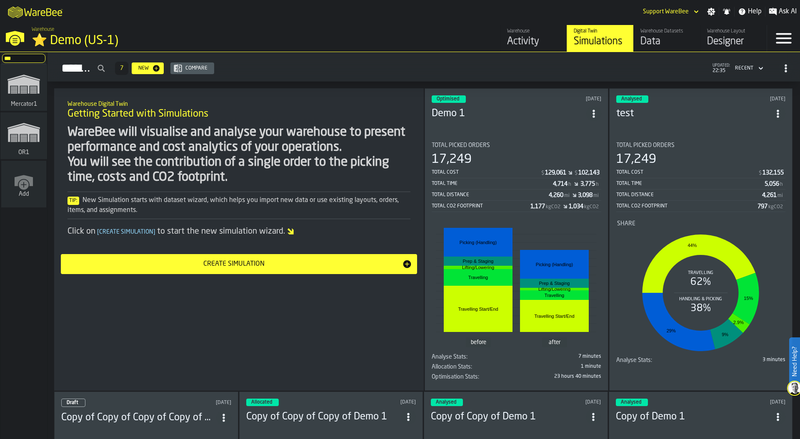
type input "***"
click at [23, 138] on rect "link-to-/wh/i/02d92962-0f11-4133-9763-7cb092bceeef/simulations" at bounding box center [23, 138] width 7 height 1
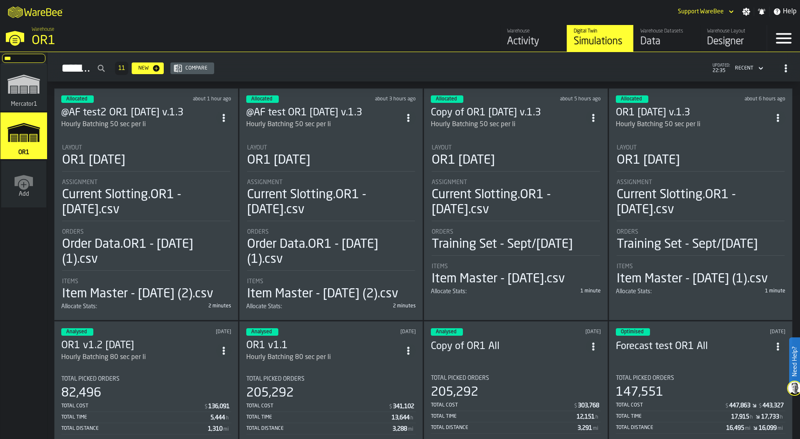
click at [178, 162] on div "OR1 [DATE]" at bounding box center [146, 160] width 168 height 15
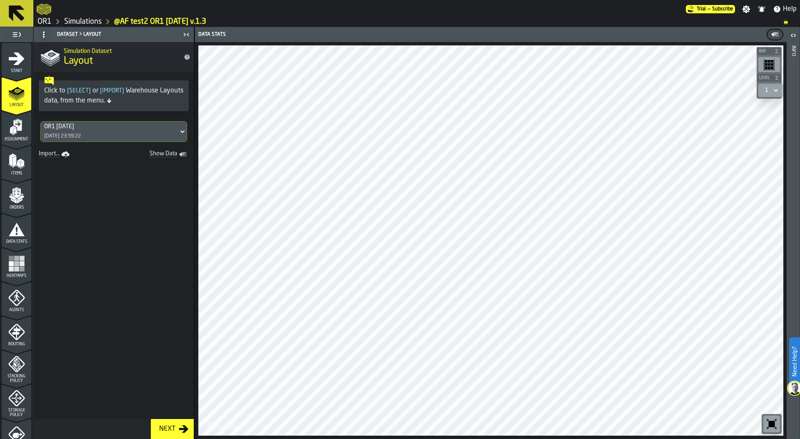
click at [22, 269] on rect "menu Heatmaps" at bounding box center [21, 269] width 5 height 5
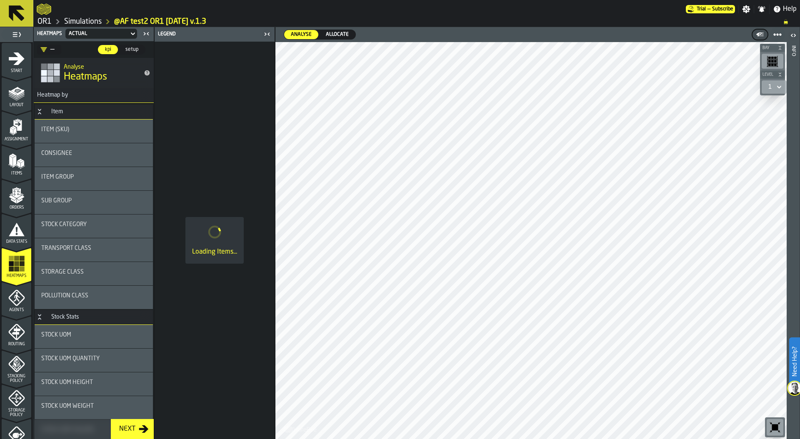
click at [337, 34] on span "Allocate" at bounding box center [337, 34] width 30 height 7
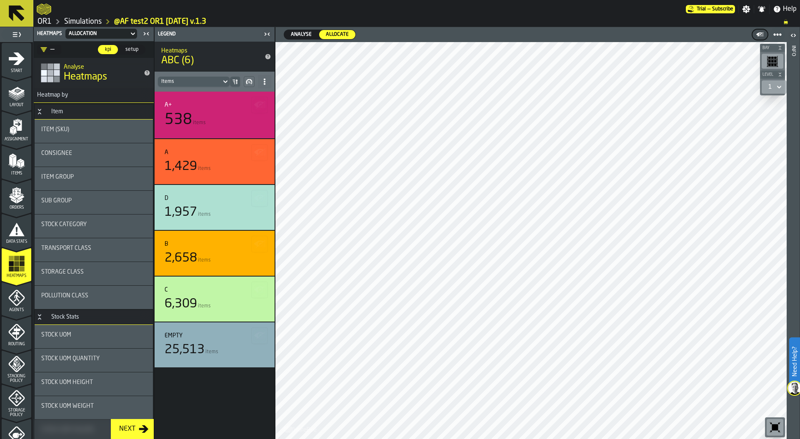
click at [14, 341] on div "Routing" at bounding box center [17, 335] width 30 height 23
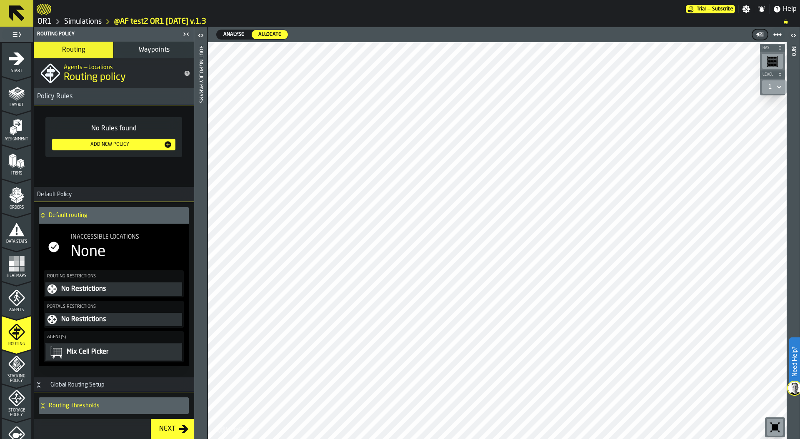
click at [145, 53] on button "Waypoints" at bounding box center [154, 50] width 80 height 17
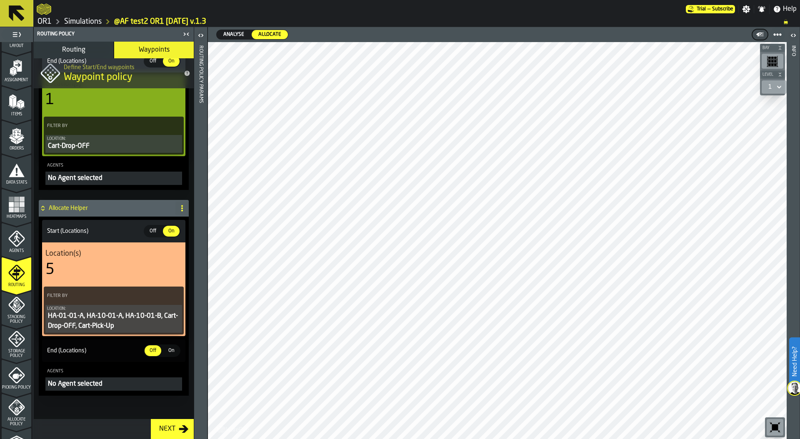
scroll to position [60, 0]
click at [12, 406] on icon "menu Allocate Policy" at bounding box center [12, 406] width 5 height 4
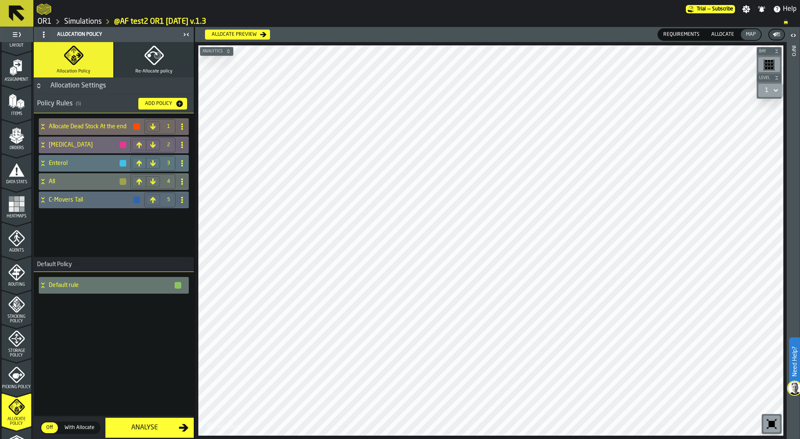
click at [88, 19] on link "Simulations" at bounding box center [82, 21] width 37 height 9
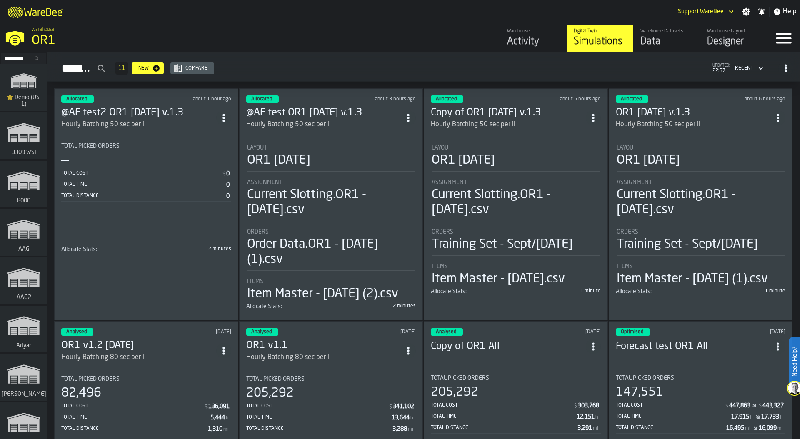
click at [167, 131] on div "Allocated about 1 hour ago @AF test2 OR1 [DATE] v.1.3 Hourly Batching 50 sec pe…" at bounding box center [146, 204] width 184 height 232
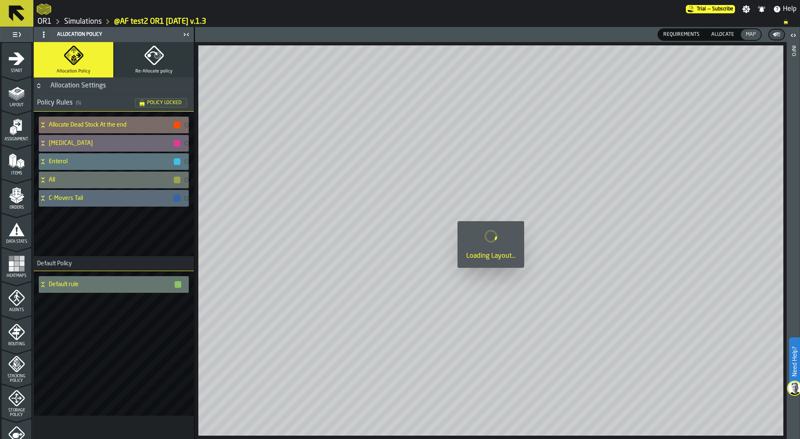
click at [94, 122] on h4 "Allocate Dead Stock At the end" at bounding box center [111, 125] width 124 height 7
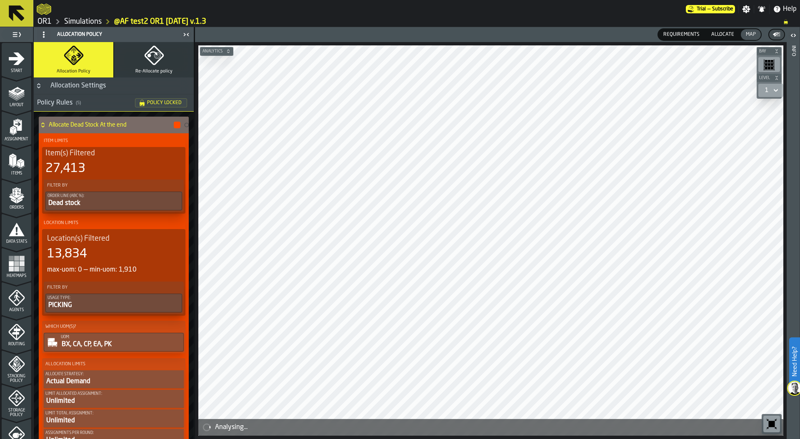
click at [45, 122] on icon at bounding box center [43, 125] width 8 height 7
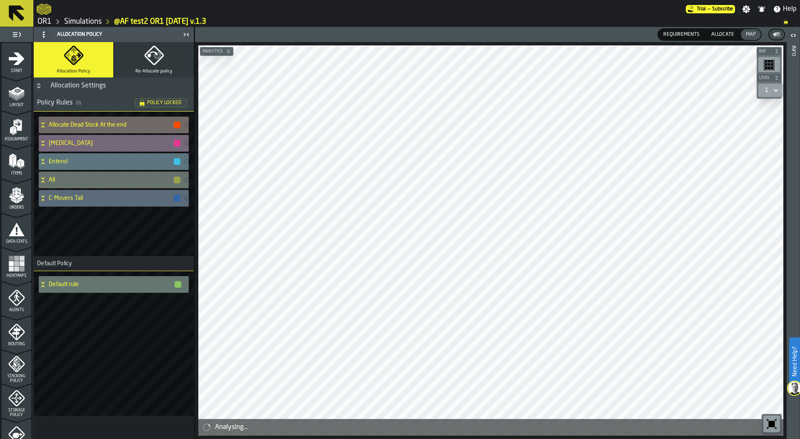
click at [43, 142] on icon at bounding box center [43, 143] width 8 height 7
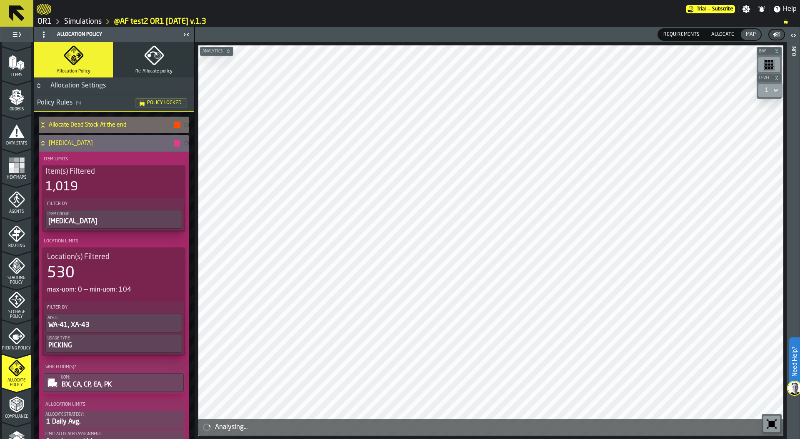
scroll to position [105, 0]
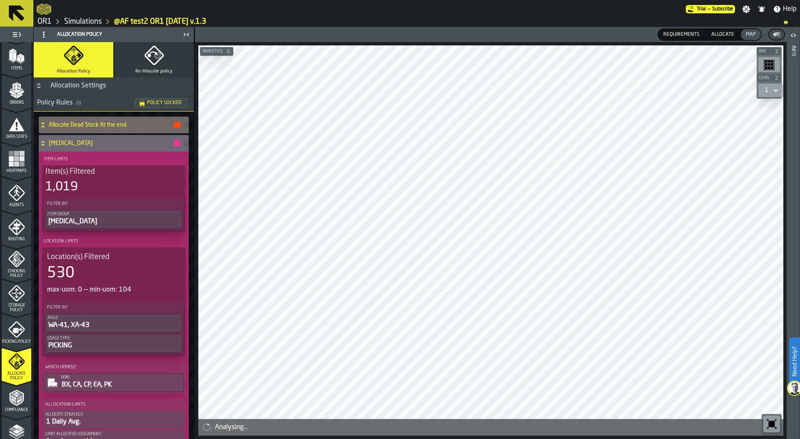
click at [17, 330] on icon "menu Picking Policy" at bounding box center [16, 329] width 17 height 17
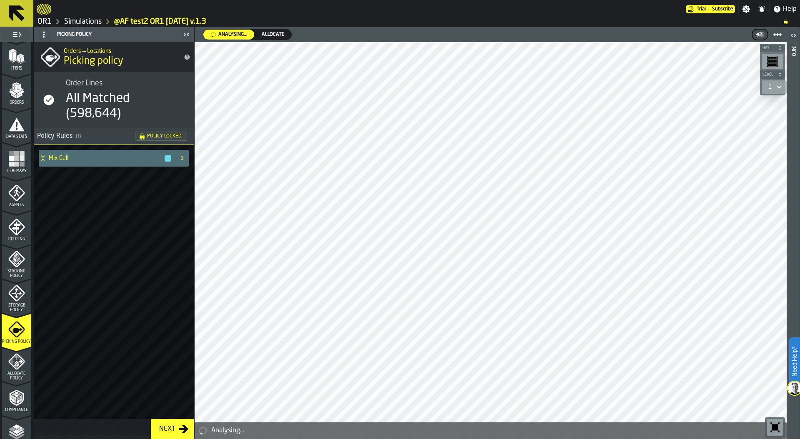
click at [96, 22] on link "Simulations" at bounding box center [82, 21] width 37 height 9
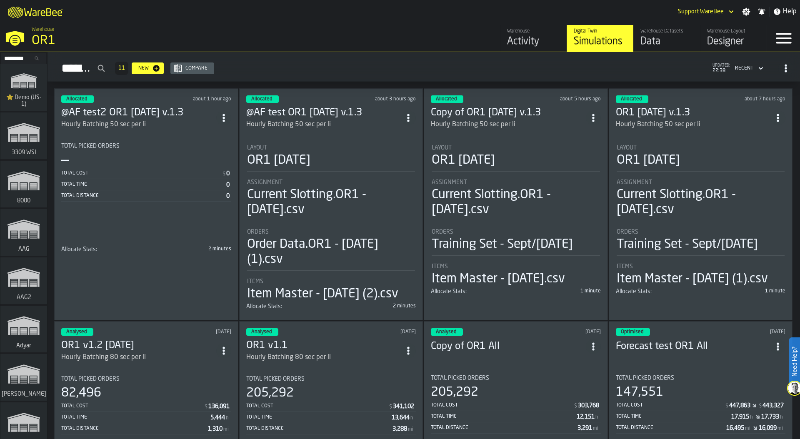
click at [227, 115] on icon "ItemListCard-DashboardItemContainer" at bounding box center [223, 118] width 8 height 8
click at [212, 169] on div "Duplicate" at bounding box center [205, 173] width 43 height 10
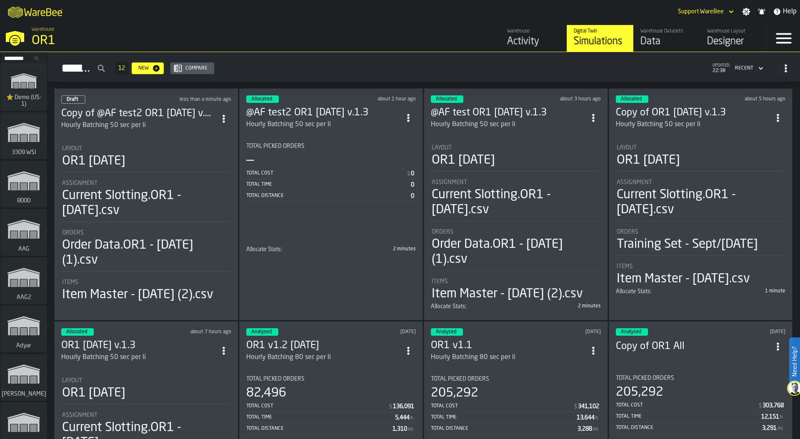
click at [162, 208] on div "Current Slotting.OR1 - [DATE].csv" at bounding box center [146, 203] width 168 height 30
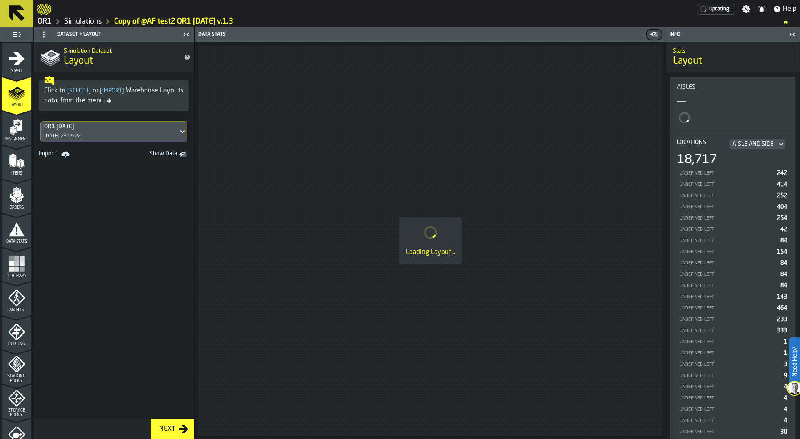
click at [19, 56] on icon "menu Start" at bounding box center [17, 58] width 16 height 12
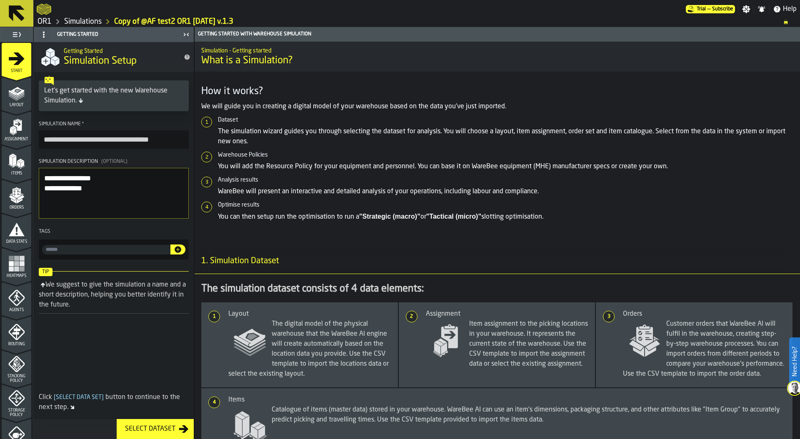
drag, startPoint x: 71, startPoint y: 138, endPoint x: 23, endPoint y: 140, distance: 47.5
click at [23, 139] on aside "**********" at bounding box center [97, 233] width 194 height 412
drag, startPoint x: 51, startPoint y: 140, endPoint x: 57, endPoint y: 140, distance: 5.4
click at [57, 140] on input "**********" at bounding box center [114, 139] width 150 height 18
click at [55, 141] on input "**********" at bounding box center [114, 139] width 150 height 18
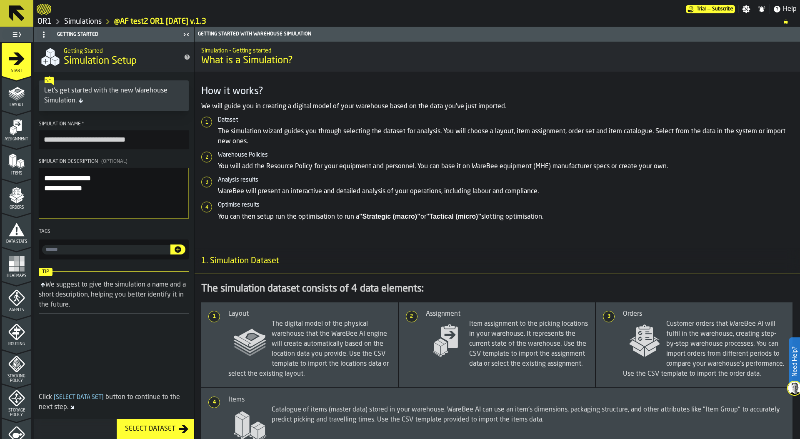
drag, startPoint x: 57, startPoint y: 137, endPoint x: 51, endPoint y: 137, distance: 6.7
click at [51, 137] on input "**********" at bounding box center [114, 139] width 150 height 18
click at [66, 142] on input "**********" at bounding box center [114, 139] width 150 height 18
click at [130, 138] on input "**********" at bounding box center [114, 139] width 150 height 18
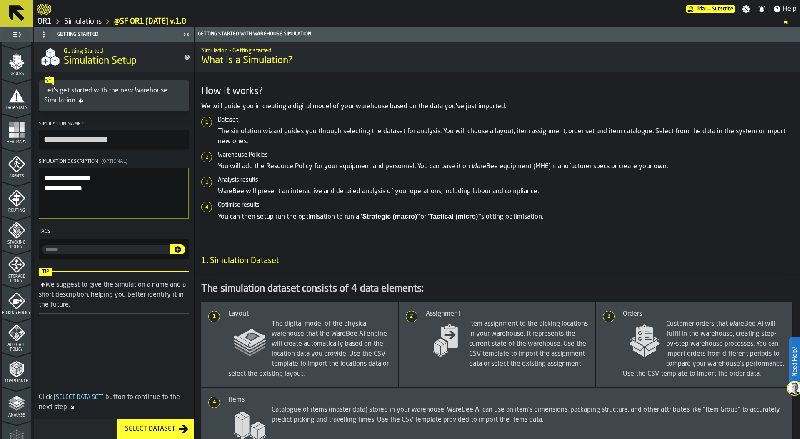
scroll to position [147, 0]
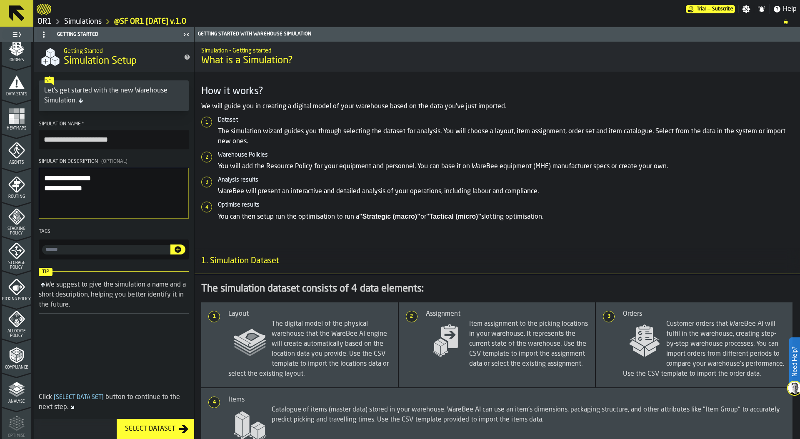
type input "**********"
click at [17, 330] on span "Allocate Policy" at bounding box center [17, 333] width 30 height 9
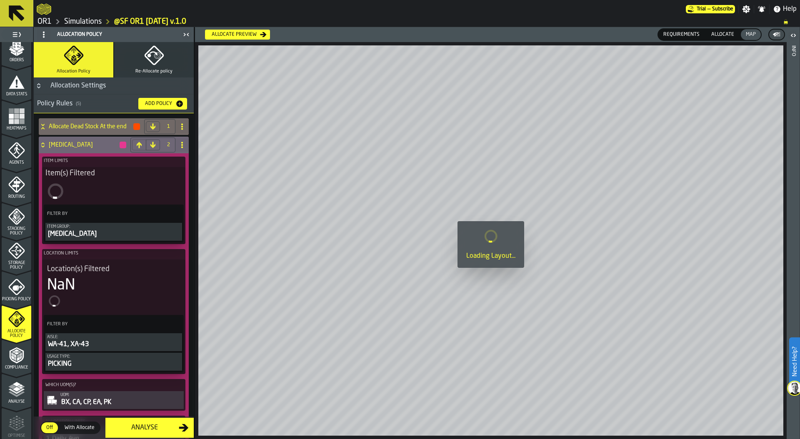
click at [725, 32] on span "Allocate" at bounding box center [723, 34] width 30 height 7
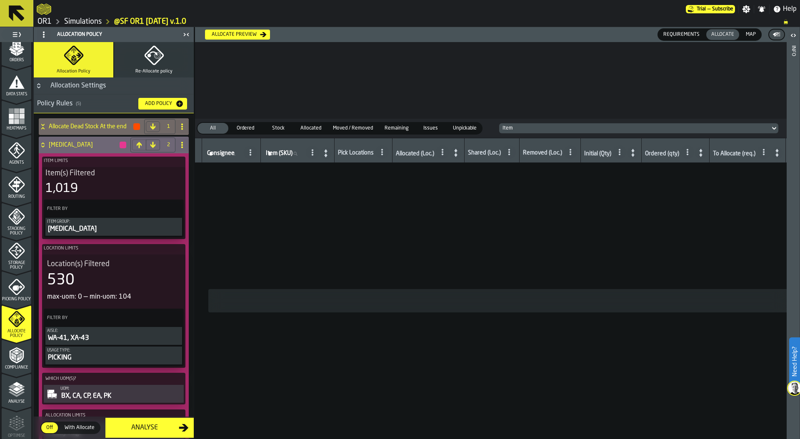
click at [250, 35] on div "Allocate preview" at bounding box center [234, 35] width 52 height 6
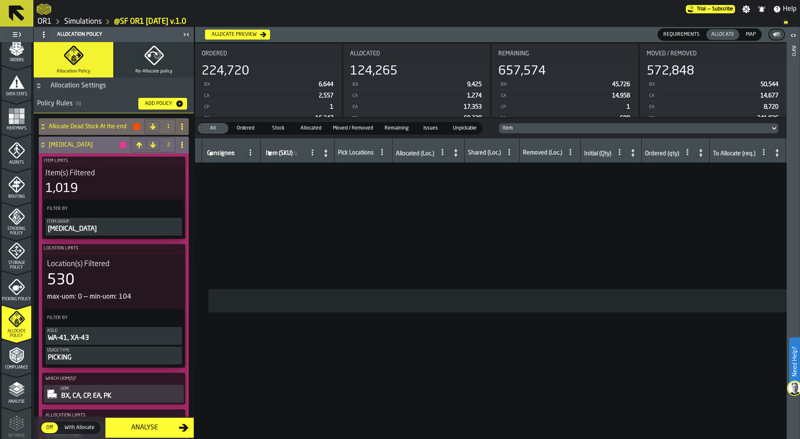
click at [234, 14] on div at bounding box center [361, 9] width 649 height 15
click at [748, 35] on span "Map" at bounding box center [750, 34] width 17 height 7
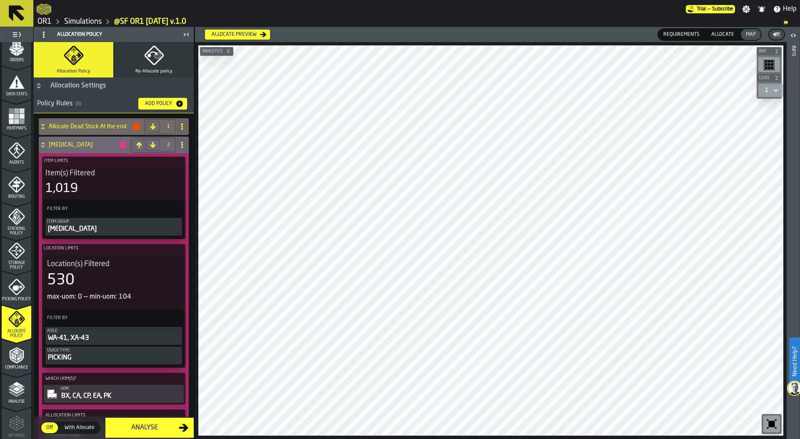
click at [724, 34] on span "Allocate" at bounding box center [723, 34] width 30 height 7
